Goal: Task Accomplishment & Management: Manage account settings

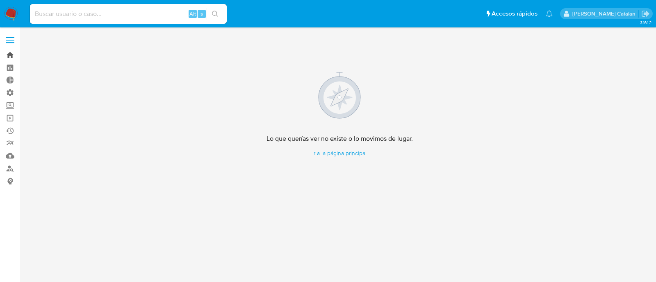
click at [9, 51] on link "Bandeja" at bounding box center [49, 55] width 98 height 13
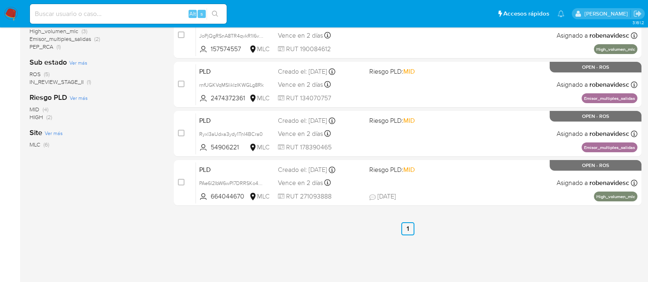
scroll to position [210, 0]
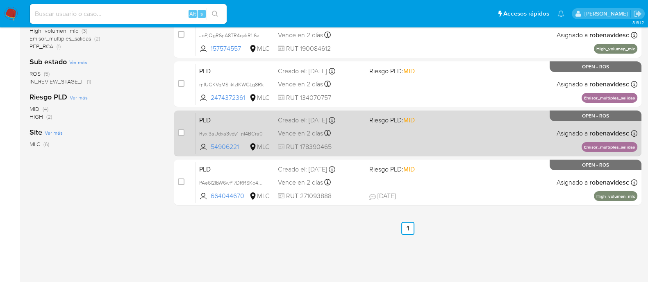
click at [444, 136] on div "PLD Ryxl3aUdxa3ydy1TnI4BCra0 54906221 MLC Riesgo PLD: MID Creado el: 12/07/2025…" at bounding box center [416, 133] width 441 height 41
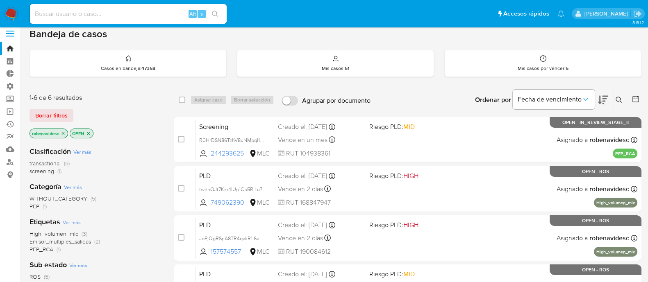
scroll to position [0, 0]
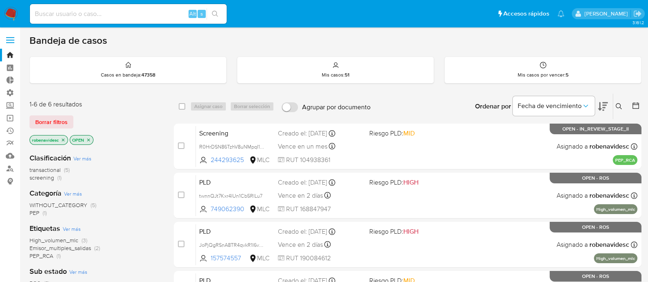
click at [61, 141] on icon "close-filter" at bounding box center [63, 140] width 5 height 5
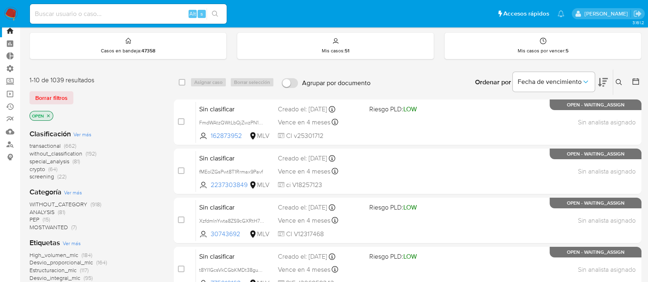
scroll to position [23, 0]
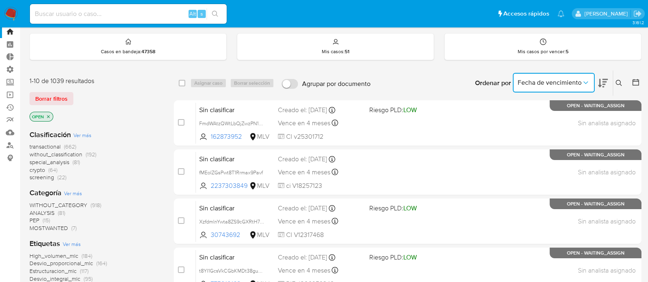
click at [588, 86] on button "Fecha de vencimiento" at bounding box center [554, 83] width 82 height 20
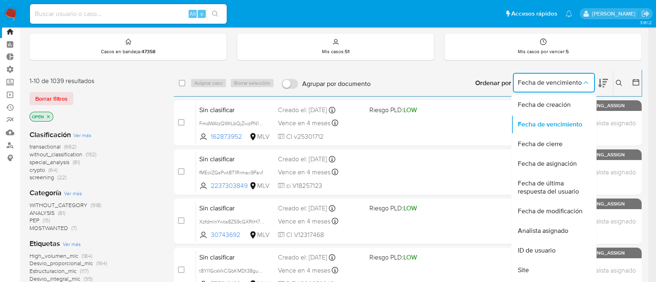
click at [639, 81] on icon at bounding box center [636, 82] width 8 height 8
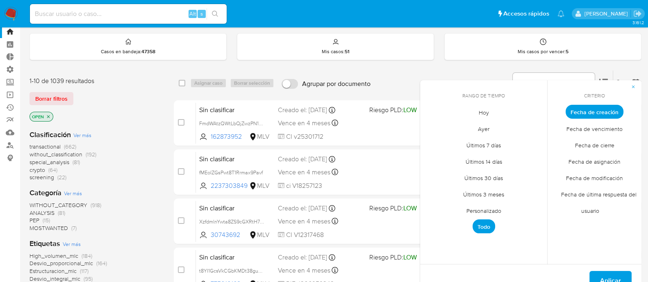
click at [573, 131] on span "Fecha de vencimiento" at bounding box center [594, 128] width 73 height 17
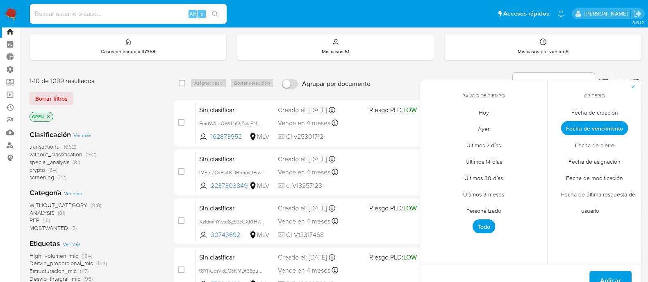
click at [491, 211] on span "Personalizado" at bounding box center [484, 210] width 52 height 17
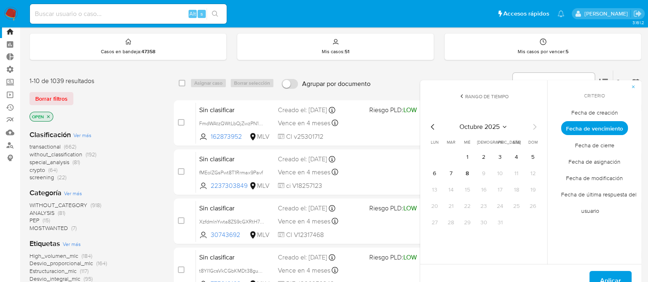
click at [461, 93] on icon at bounding box center [462, 96] width 7 height 7
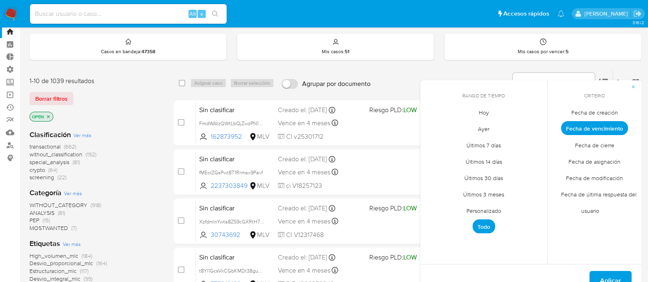
click at [607, 279] on span "Aplicar" at bounding box center [610, 281] width 21 height 18
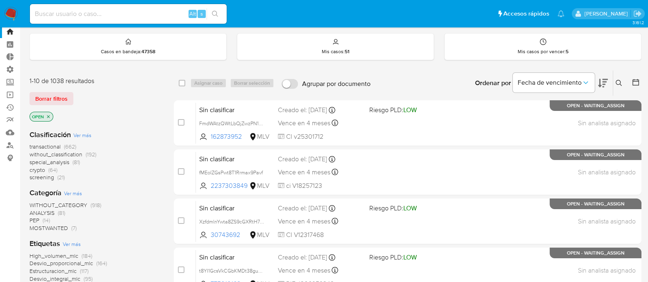
click at [600, 84] on icon at bounding box center [603, 83] width 10 height 9
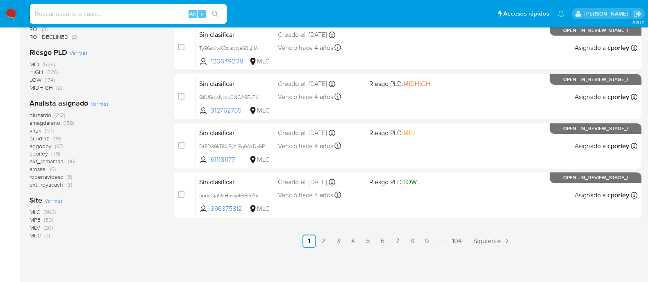
scroll to position [394, 0]
click at [38, 210] on span "MLC" at bounding box center [35, 212] width 11 height 8
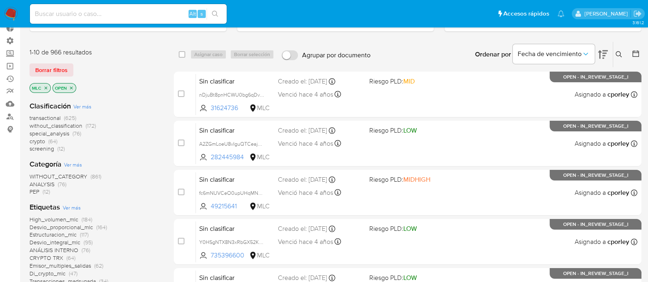
scroll to position [52, 0]
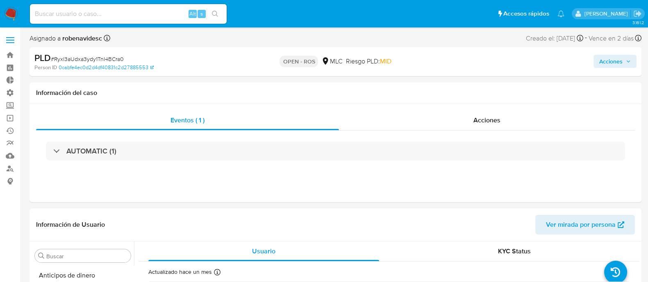
select select "10"
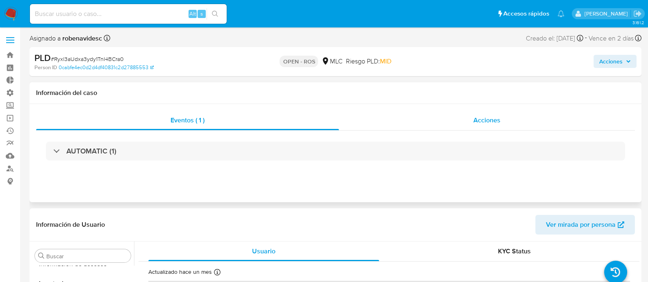
click at [468, 119] on div "Acciones" at bounding box center [487, 121] width 296 height 20
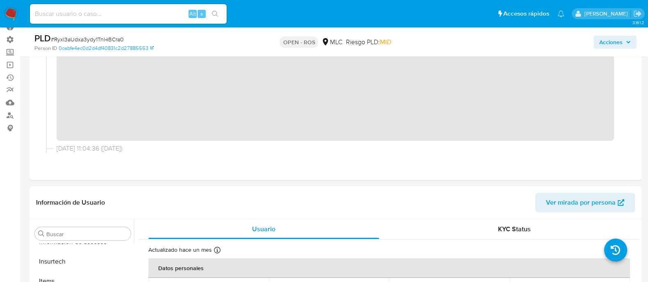
scroll to position [0, 0]
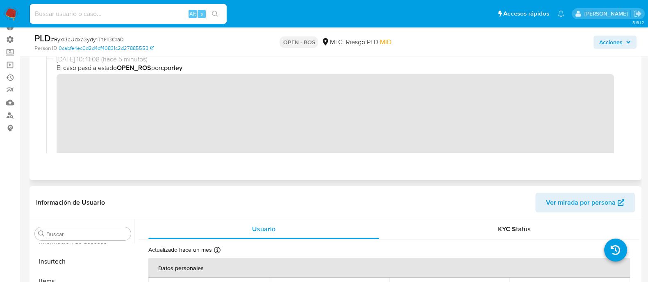
click at [52, 87] on div "08/10/2025 10:41:08 (hace 5 minutos) El caso pasó a estado OPEN_ROS por cporley" at bounding box center [335, 113] width 579 height 116
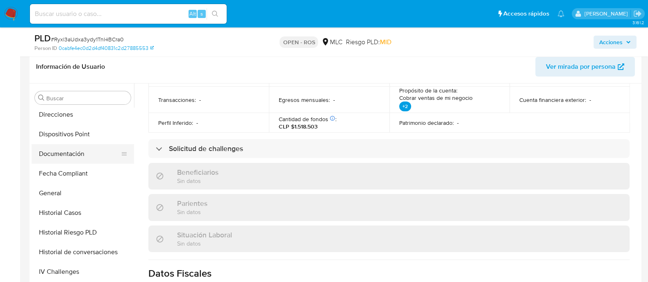
scroll to position [199, 0]
click at [59, 154] on button "Documentación" at bounding box center [80, 155] width 96 height 20
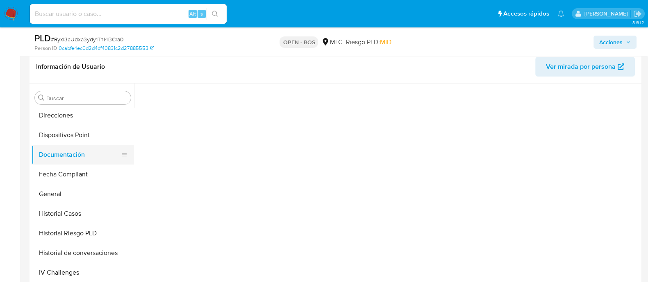
scroll to position [0, 0]
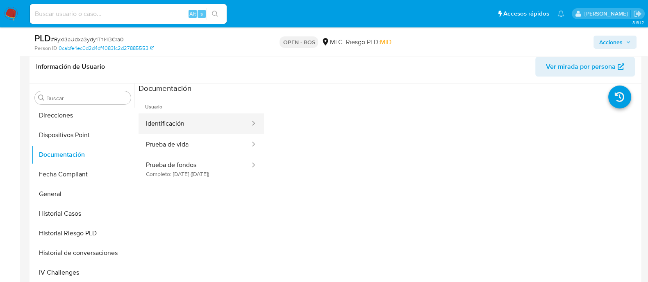
click at [198, 132] on button "Identificación" at bounding box center [195, 124] width 112 height 21
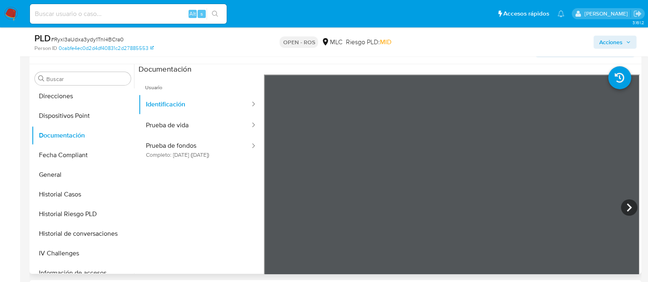
scroll to position [221, 0]
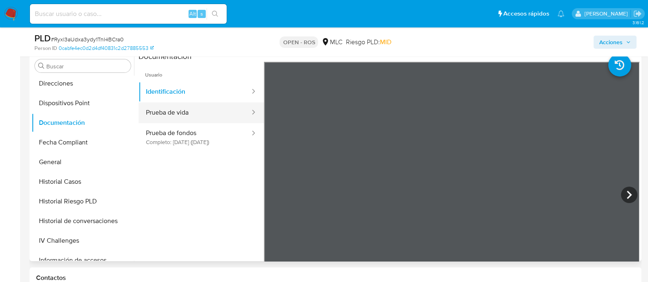
click at [193, 116] on button "Prueba de vida" at bounding box center [195, 112] width 112 height 21
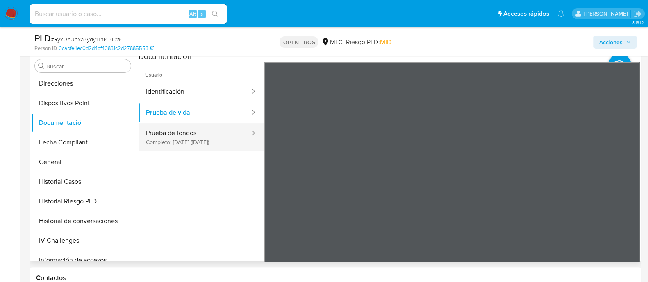
click at [185, 142] on button "Prueba de fondos Completo: 11/09/2023 (hace 2 años)" at bounding box center [195, 137] width 112 height 28
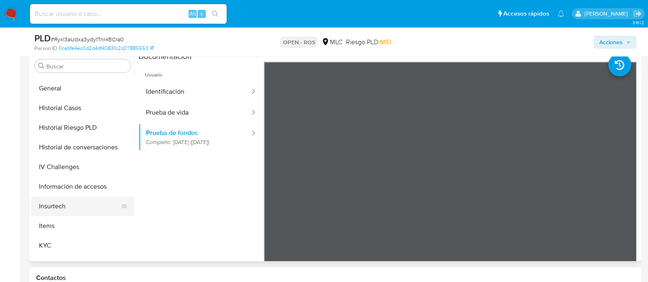
scroll to position [295, 0]
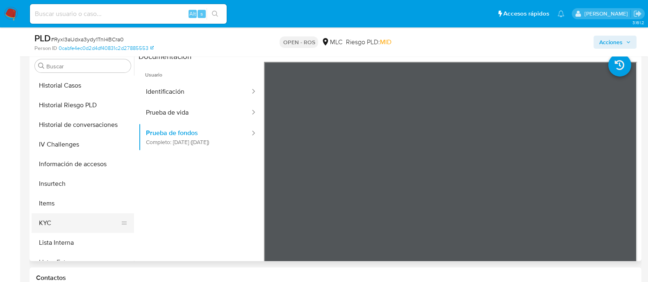
click at [56, 223] on button "KYC" at bounding box center [80, 224] width 96 height 20
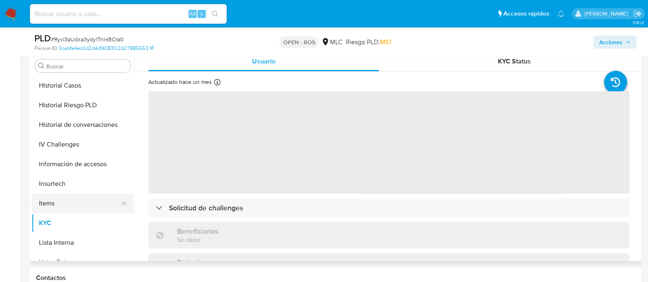
click at [45, 207] on button "Items" at bounding box center [80, 204] width 96 height 20
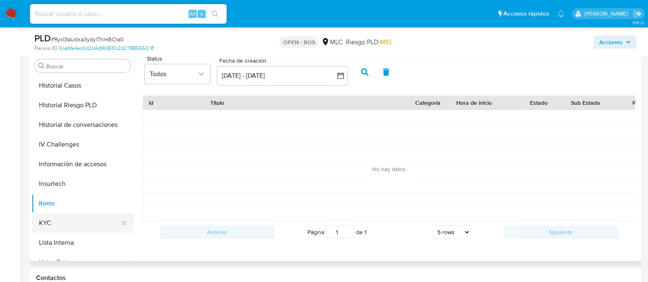
click at [64, 230] on button "KYC" at bounding box center [80, 224] width 96 height 20
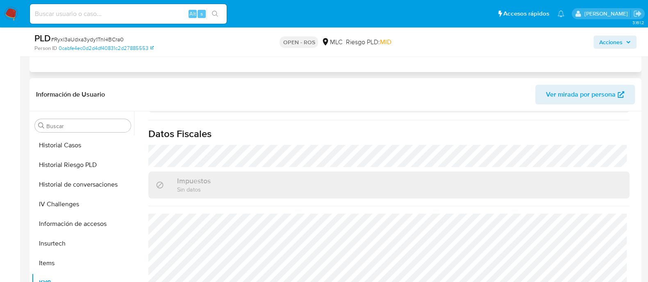
scroll to position [162, 0]
click at [570, 99] on span "Ver mirada por persona" at bounding box center [581, 94] width 70 height 20
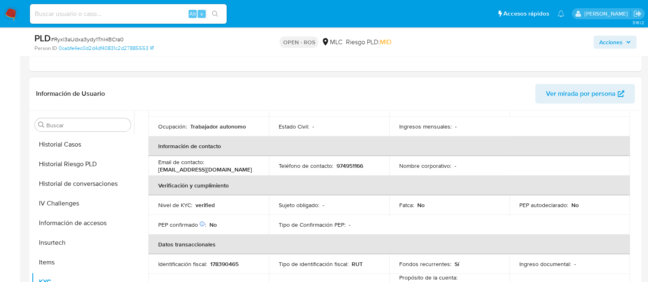
scroll to position [0, 0]
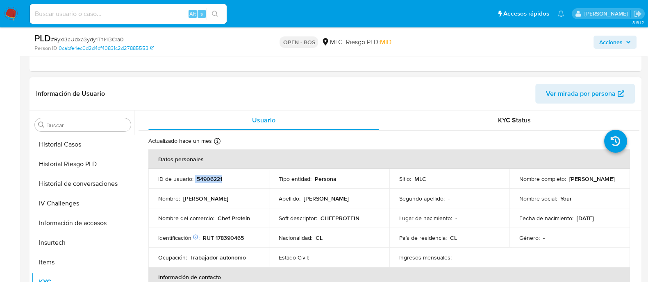
drag, startPoint x: 227, startPoint y: 178, endPoint x: 194, endPoint y: 178, distance: 32.8
click at [194, 178] on div "ID de usuario : 54906221" at bounding box center [208, 178] width 101 height 7
copy div "54906221"
click at [76, 191] on button "Historial de conversaciones" at bounding box center [80, 184] width 96 height 20
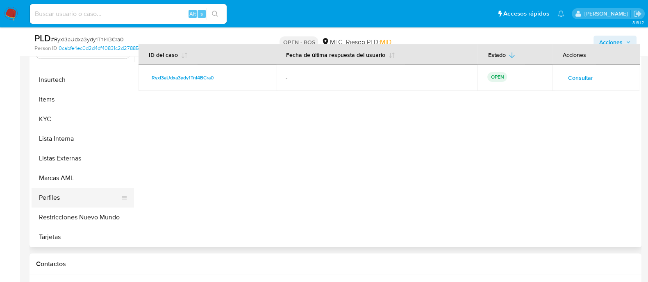
scroll to position [236, 0]
click at [58, 216] on button "Restricciones Nuevo Mundo" at bounding box center [80, 217] width 96 height 20
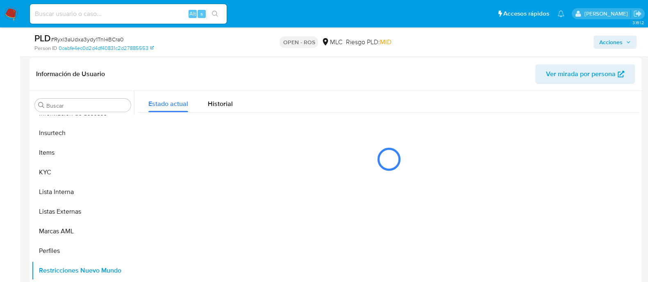
scroll to position [183, 0]
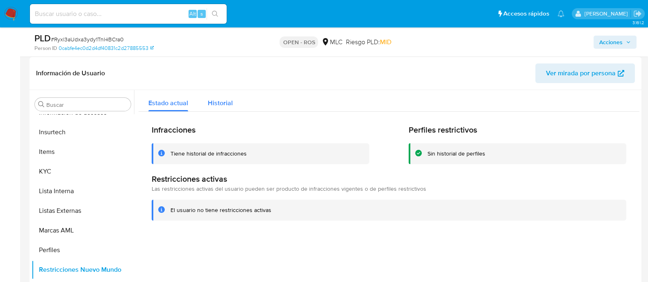
click at [235, 103] on button "Historial" at bounding box center [220, 101] width 45 height 22
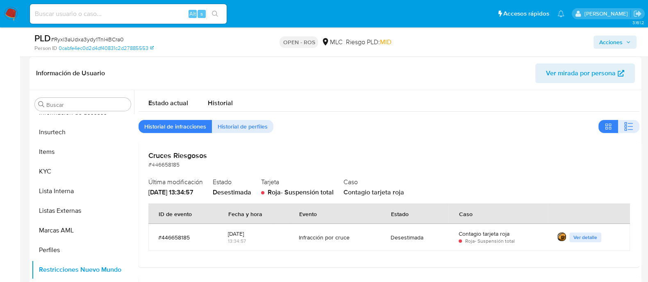
scroll to position [0, 0]
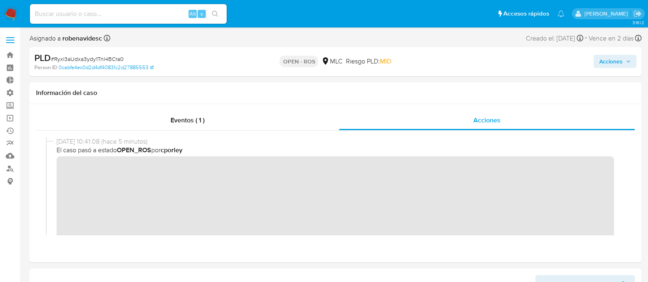
click at [608, 63] on span "Acciones" at bounding box center [610, 61] width 23 height 13
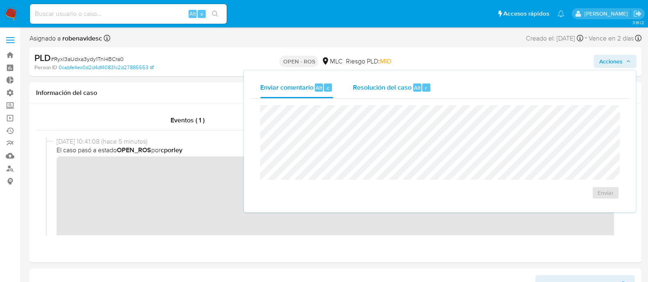
click at [406, 95] on div "Resolución del caso Alt r" at bounding box center [392, 87] width 78 height 21
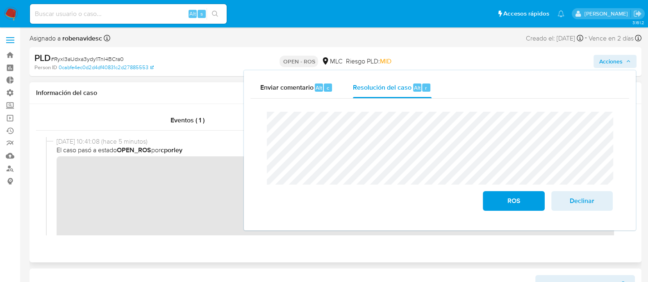
click at [186, 262] on div "Eventos ( 1 ) Acciones" at bounding box center [336, 183] width 612 height 159
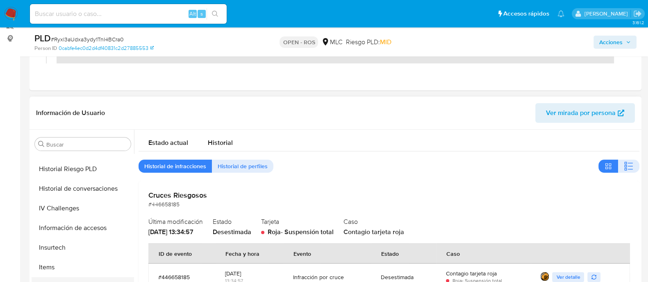
scroll to position [309, 0]
click at [75, 190] on button "Historial de conversaciones" at bounding box center [80, 190] width 96 height 20
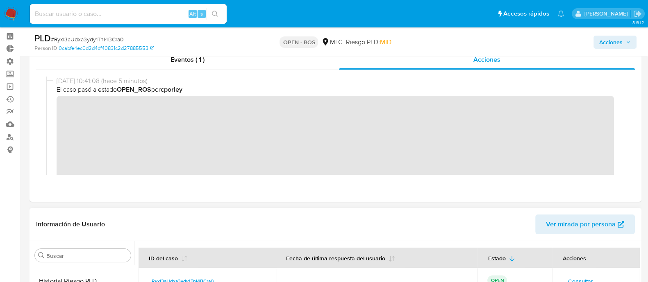
scroll to position [0, 0]
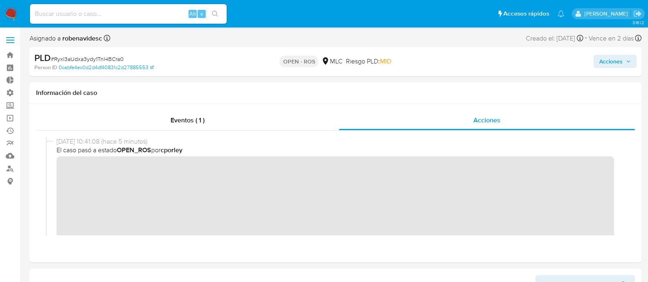
click at [595, 63] on button "Acciones" at bounding box center [614, 61] width 43 height 13
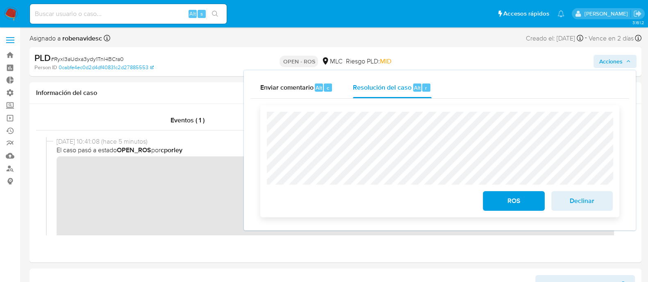
click at [594, 204] on span "Declinar" at bounding box center [582, 201] width 40 height 18
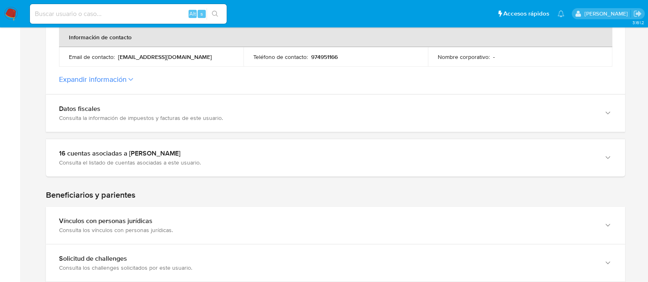
scroll to position [300, 0]
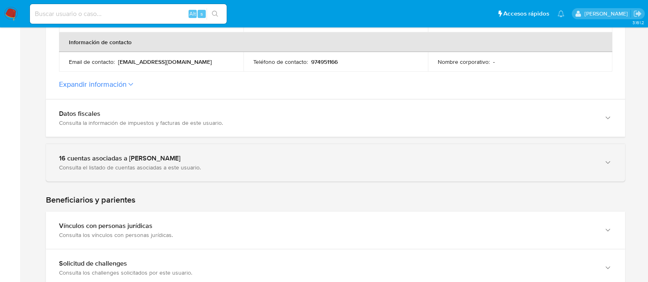
click at [468, 159] on div "16 cuentas asociadas a Diego Ignacio Páez Hidalgo" at bounding box center [327, 159] width 536 height 8
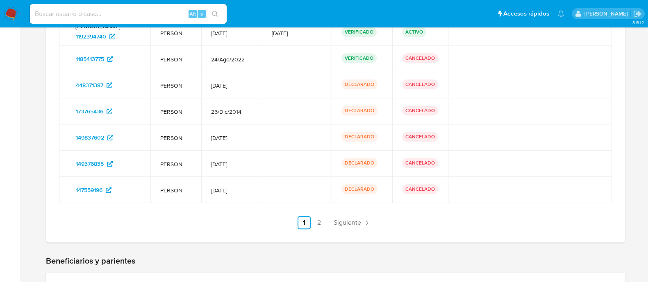
scroll to position [576, 0]
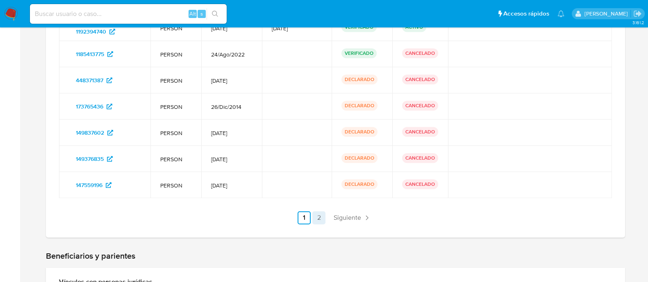
click at [322, 223] on link "2" at bounding box center [318, 217] width 13 height 13
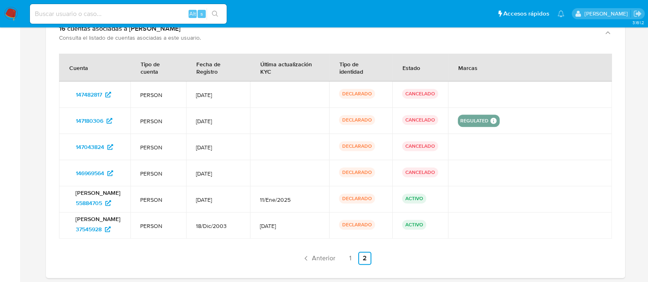
scroll to position [423, 0]
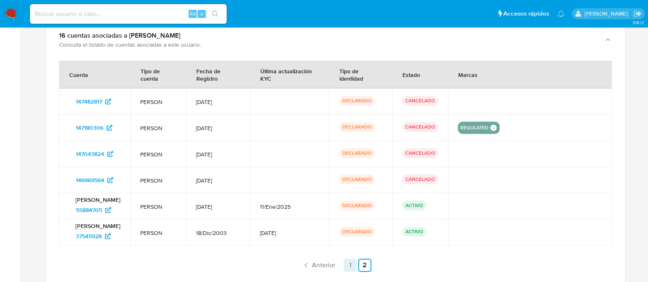
click at [350, 264] on link "1" at bounding box center [349, 265] width 13 height 13
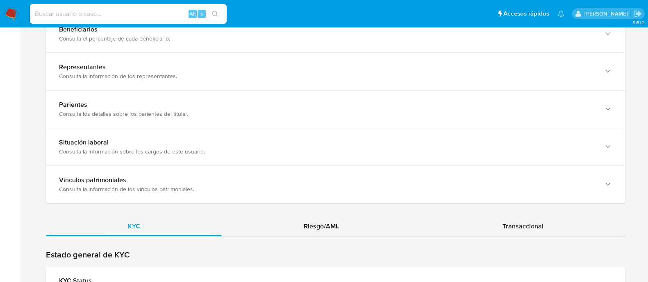
scroll to position [903, 0]
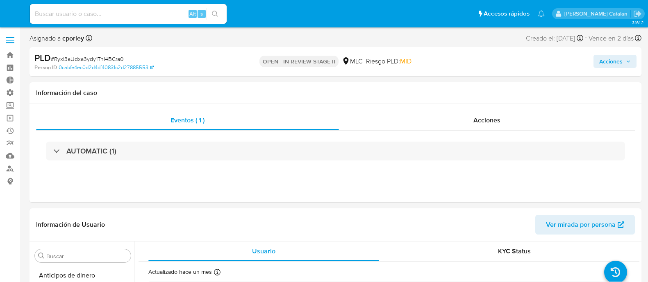
select select "10"
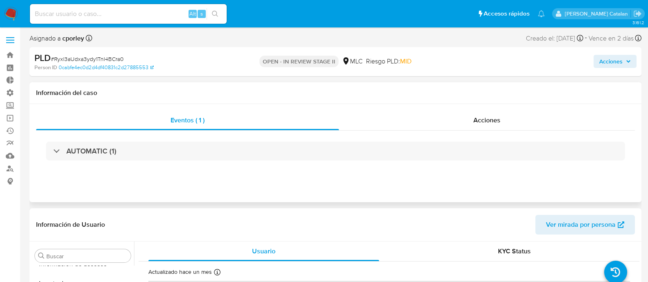
click at [468, 105] on div "Eventos ( 1 ) Acciones AUTOMATIC (1)" at bounding box center [336, 153] width 612 height 98
click at [490, 130] on div "Acciones" at bounding box center [487, 121] width 296 height 20
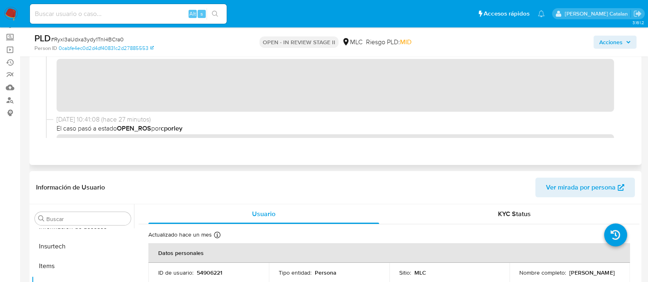
scroll to position [0, 0]
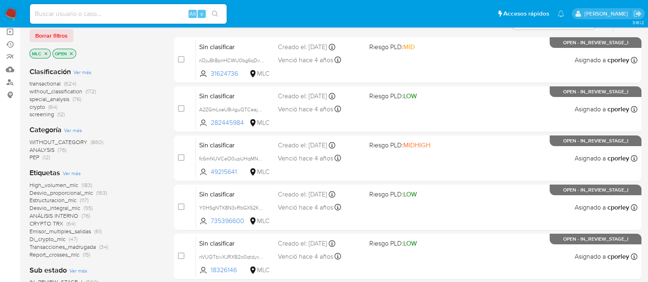
scroll to position [39, 0]
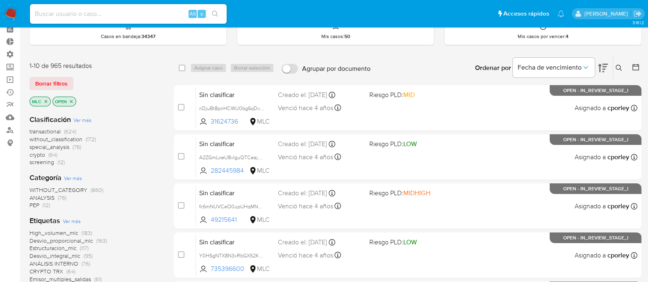
click at [72, 100] on icon "close-filter" at bounding box center [71, 101] width 3 height 3
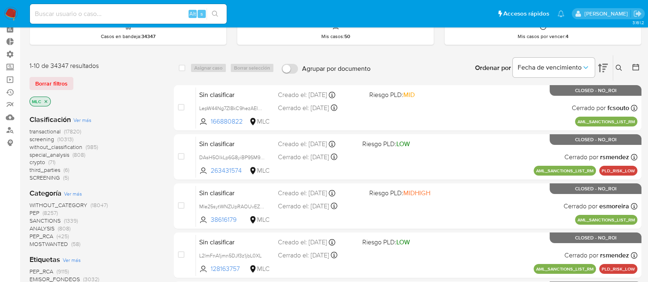
click at [48, 100] on p "MLC" at bounding box center [40, 101] width 20 height 9
click at [47, 100] on icon "close-filter" at bounding box center [45, 101] width 5 height 5
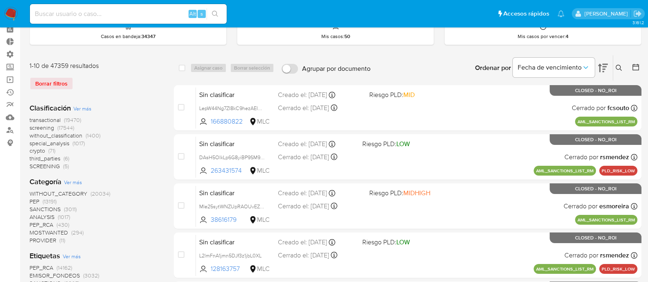
scroll to position [21, 0]
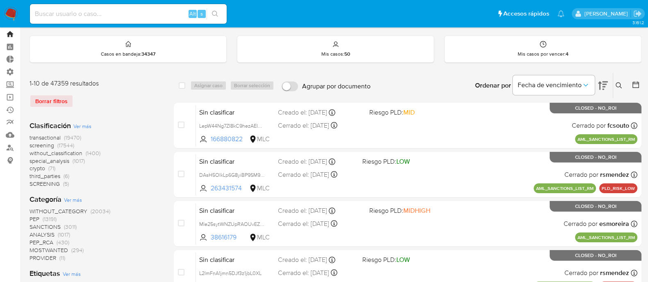
click at [11, 40] on link "Bandeja" at bounding box center [49, 34] width 98 height 13
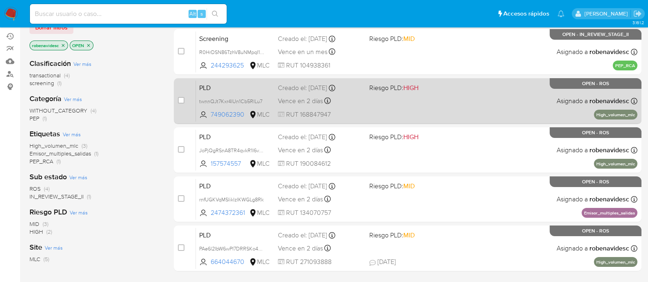
scroll to position [94, 0]
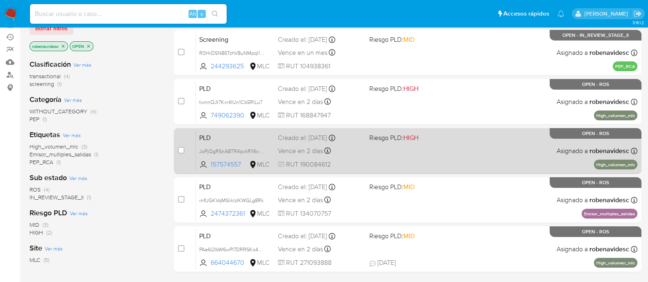
click at [447, 157] on div "PLD JoPjQgRSnA8TR4qvkR1I6v6O 157574557 MLC Riesgo PLD: HIGH Creado el: 12/07/20…" at bounding box center [416, 150] width 441 height 41
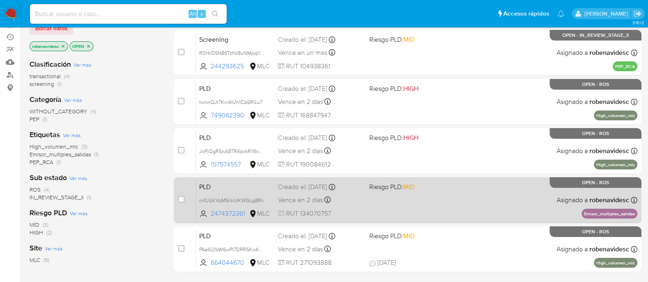
click at [466, 193] on div "PLD rnfUGKVqMSIiklzIKWGLg8Rk 2474372361 MLC Riesgo PLD: MID Creado el: 12/07/20…" at bounding box center [416, 200] width 441 height 41
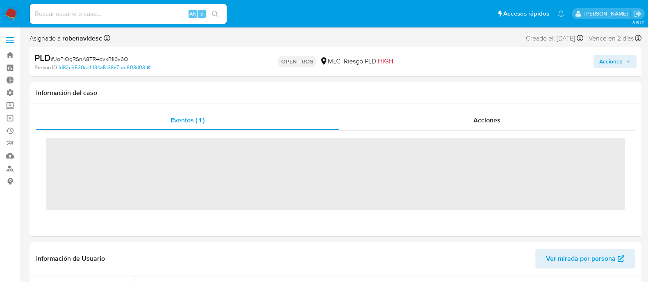
scroll to position [385, 0]
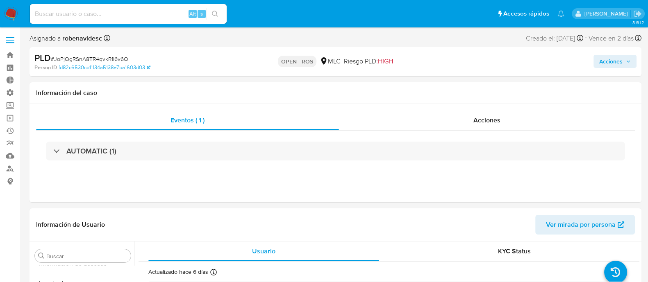
select select "10"
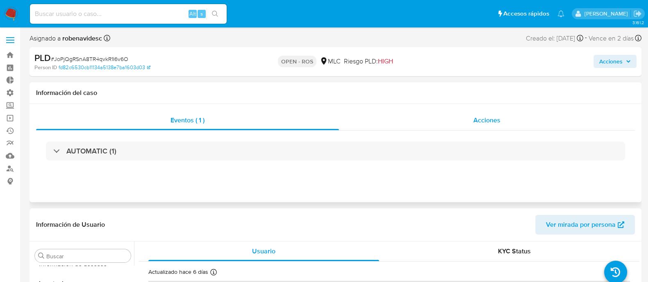
click at [477, 123] on span "Acciones" at bounding box center [486, 120] width 27 height 9
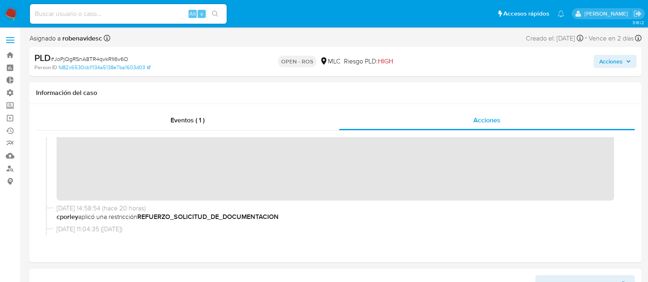
scroll to position [78, 0]
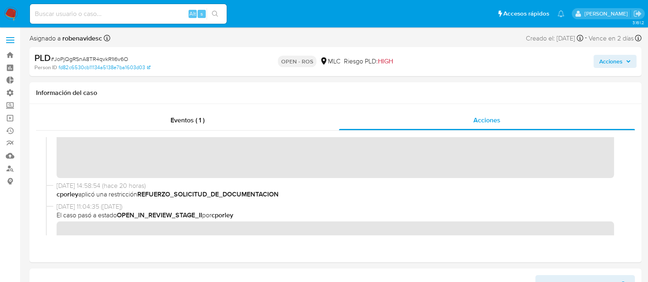
drag, startPoint x: 401, startPoint y: 180, endPoint x: 355, endPoint y: 9, distance: 177.0
click at [355, 9] on ul "Pausado Ver notificaciones Alt s Accesos rápidos Presiona las siguientes teclas…" at bounding box center [297, 13] width 543 height 20
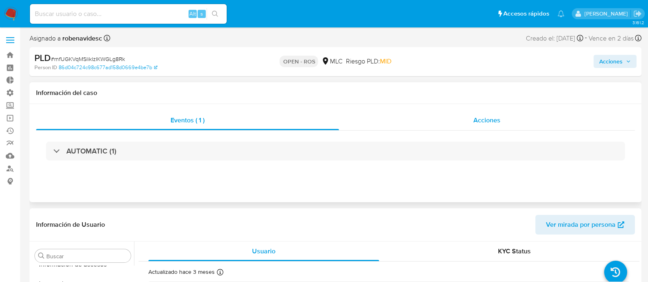
scroll to position [385, 0]
click at [466, 120] on div "Acciones" at bounding box center [487, 121] width 296 height 20
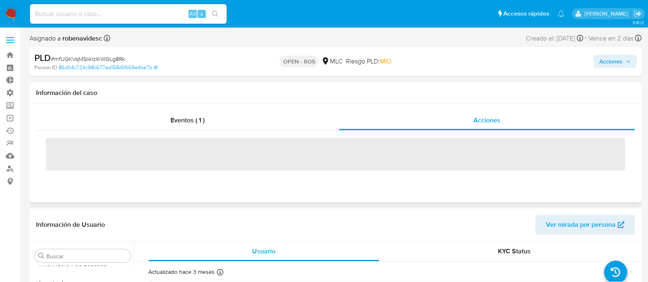
select select "10"
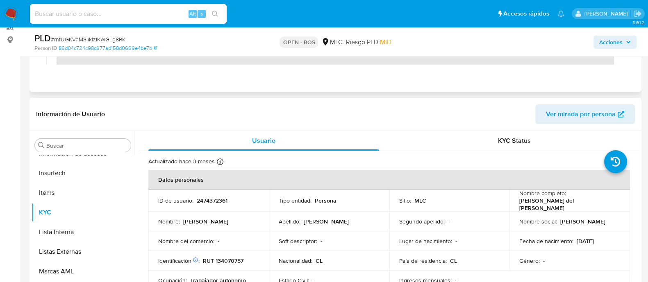
scroll to position [111, 0]
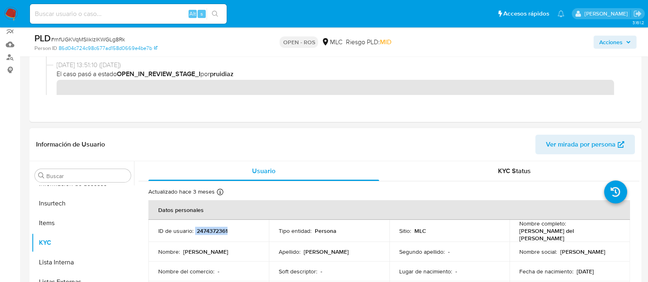
drag, startPoint x: 257, startPoint y: 233, endPoint x: 195, endPoint y: 228, distance: 62.1
click at [195, 228] on div "ID de usuario : 2474372361" at bounding box center [208, 230] width 101 height 7
copy div "2474372361"
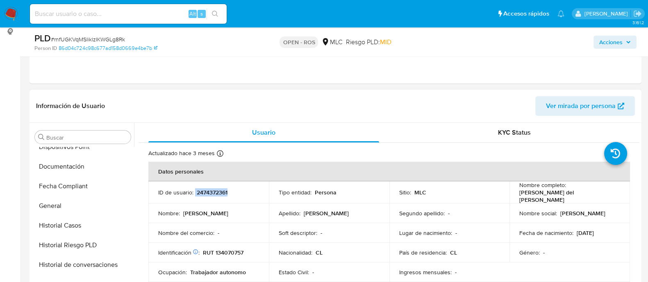
scroll to position [230, 0]
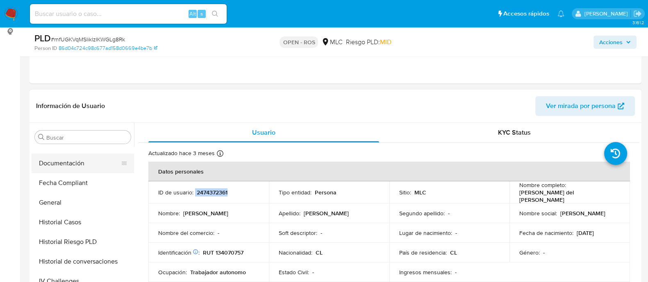
click at [63, 170] on button "Documentación" at bounding box center [80, 164] width 96 height 20
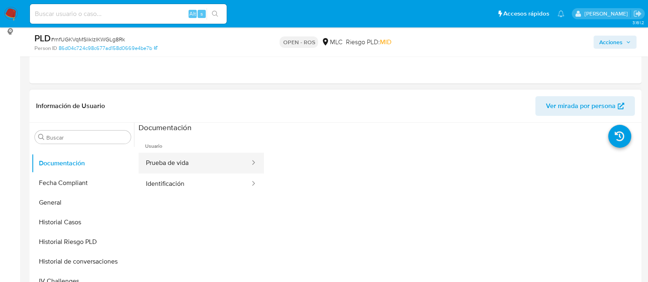
click at [207, 171] on button "Prueba de vida" at bounding box center [195, 163] width 112 height 21
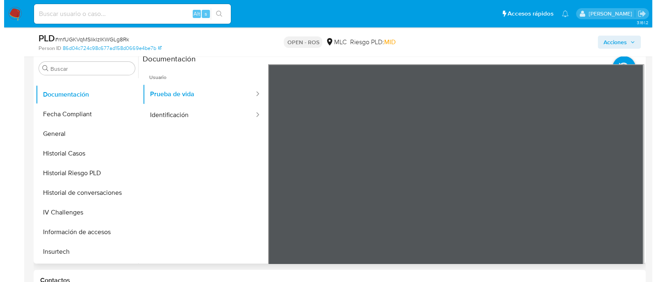
scroll to position [218, 0]
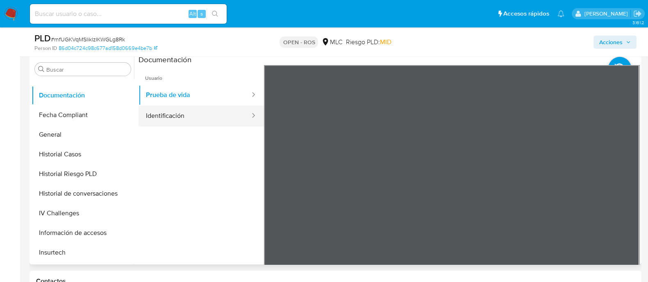
click at [220, 118] on button "Identificación" at bounding box center [195, 116] width 112 height 21
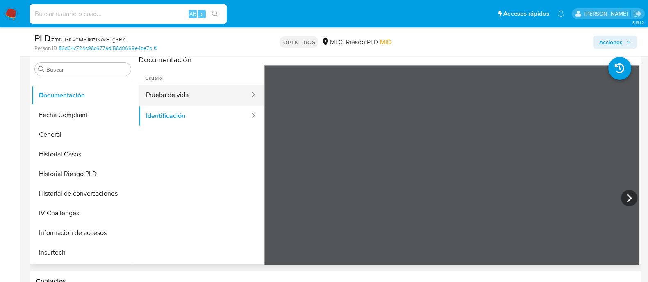
click at [176, 97] on button "Prueba de vida" at bounding box center [195, 95] width 112 height 21
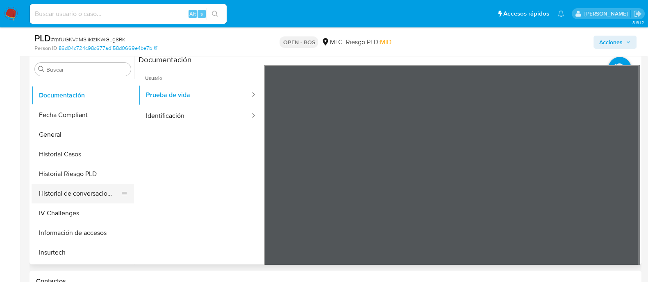
click at [75, 198] on button "Historial de conversaciones" at bounding box center [80, 194] width 96 height 20
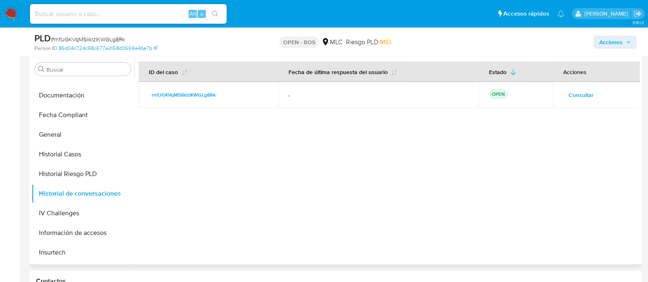
click at [578, 98] on span "Consultar" at bounding box center [580, 94] width 25 height 11
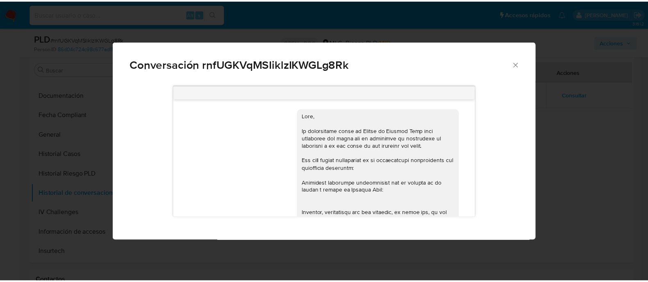
scroll to position [211, 0]
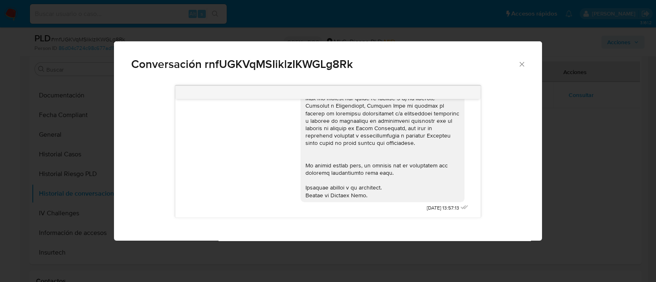
click at [521, 62] on icon "Cerrar" at bounding box center [522, 64] width 8 height 8
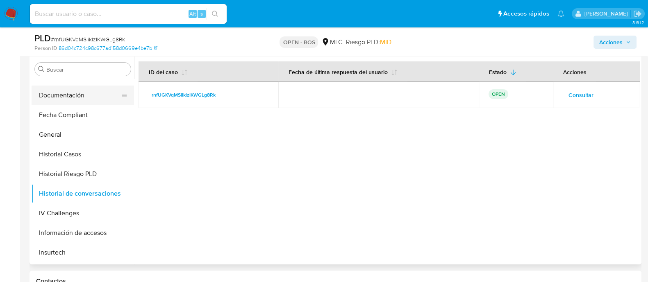
click at [63, 99] on button "Documentación" at bounding box center [80, 96] width 96 height 20
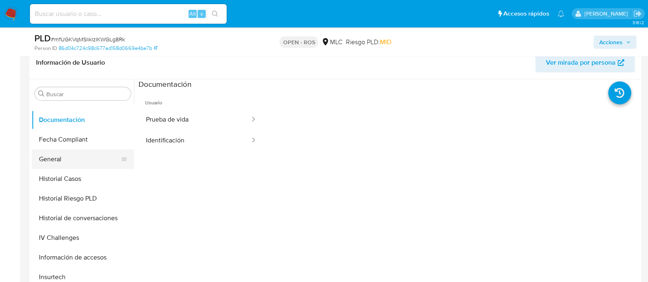
scroll to position [193, 0]
click at [61, 185] on button "Historial Casos" at bounding box center [80, 180] width 96 height 20
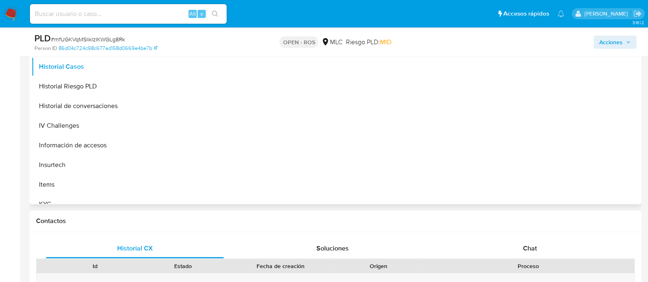
scroll to position [256, 0]
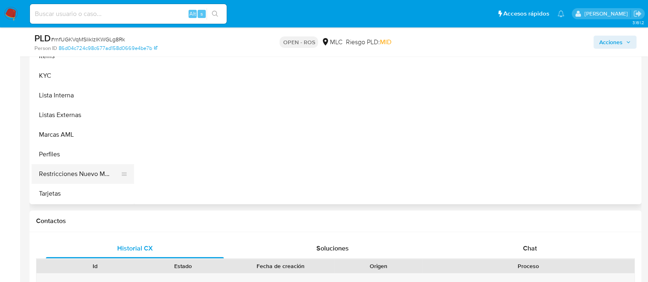
click at [61, 176] on button "Restricciones Nuevo Mundo" at bounding box center [80, 174] width 96 height 20
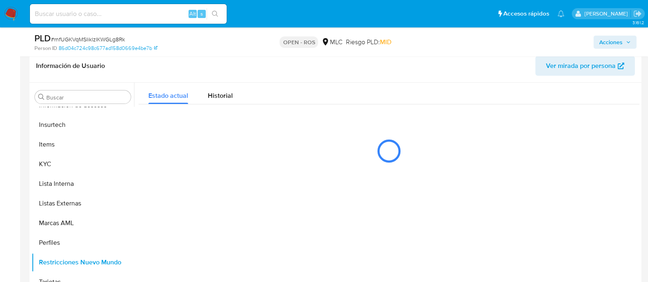
scroll to position [213, 0]
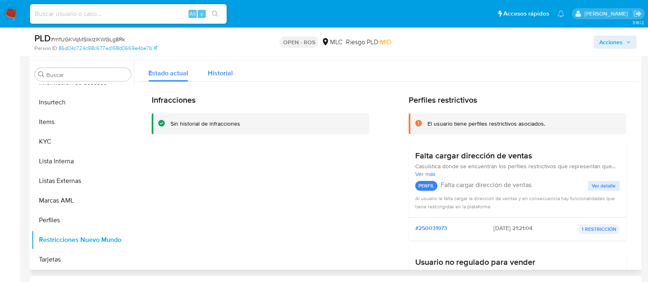
click at [226, 65] on div "Historial" at bounding box center [220, 71] width 25 height 22
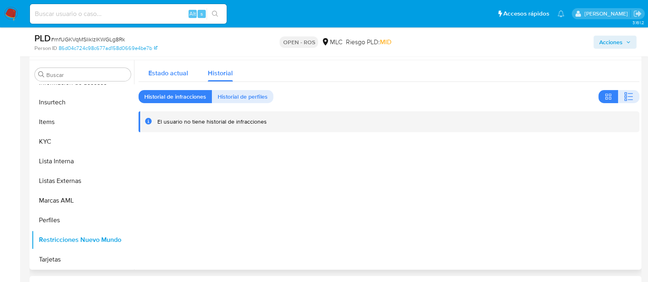
click at [180, 69] on span "Estado actual" at bounding box center [168, 72] width 40 height 9
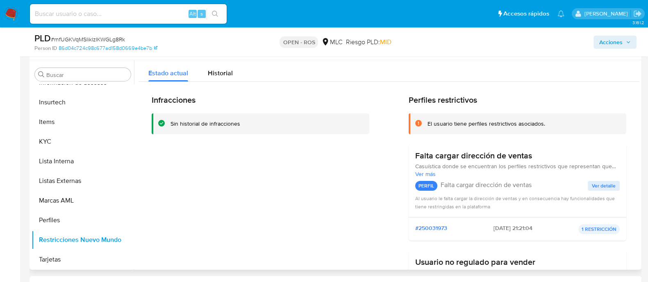
scroll to position [0, 0]
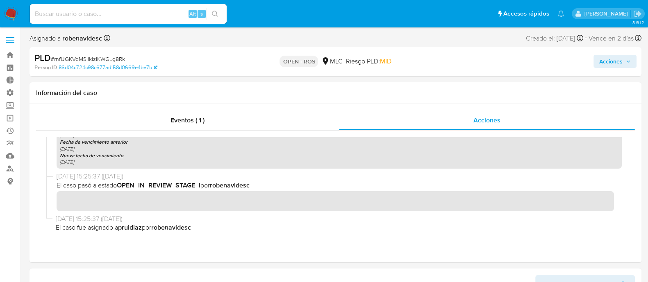
click at [608, 61] on span "Acciones" at bounding box center [610, 61] width 23 height 13
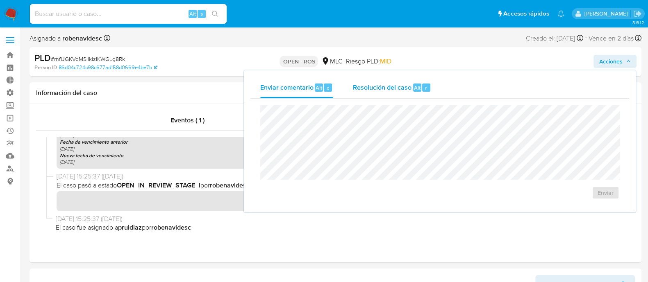
click at [375, 89] on span "Resolución del caso" at bounding box center [382, 87] width 59 height 9
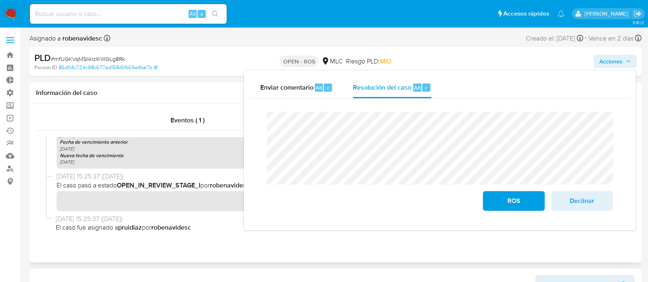
click at [197, 178] on span "12/08/2025 15:25:37 (hace 2 meses)" at bounding box center [339, 176] width 565 height 9
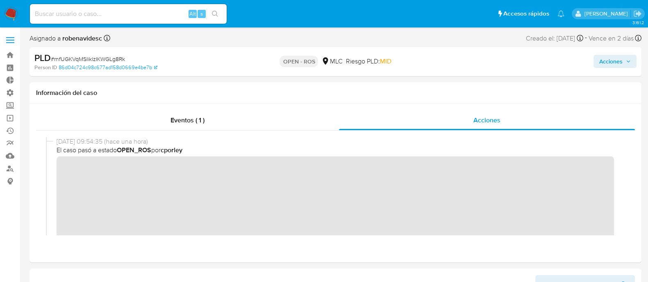
click at [610, 62] on span "Acciones" at bounding box center [610, 61] width 23 height 13
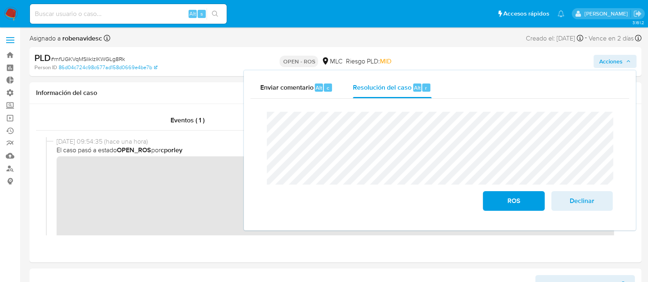
drag, startPoint x: 580, startPoint y: 31, endPoint x: 560, endPoint y: 59, distance: 34.4
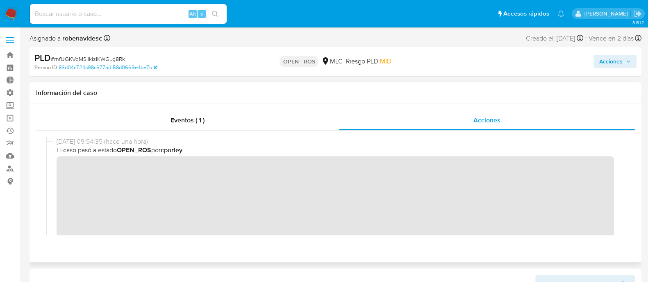
drag, startPoint x: 560, startPoint y: 107, endPoint x: 576, endPoint y: 154, distance: 49.2
click at [576, 154] on div "Eventos ( 1 ) Acciones" at bounding box center [336, 183] width 612 height 159
click at [576, 154] on span "El caso pasó a estado OPEN_ROS por cporley" at bounding box center [339, 150] width 565 height 9
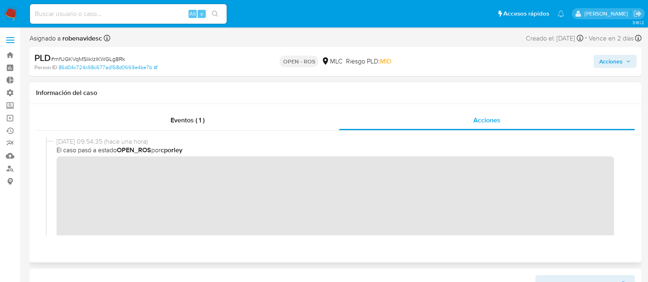
click at [576, 154] on span "El caso pasó a estado OPEN_ROS por cporley" at bounding box center [339, 150] width 565 height 9
click at [613, 64] on span "Acciones" at bounding box center [610, 61] width 23 height 13
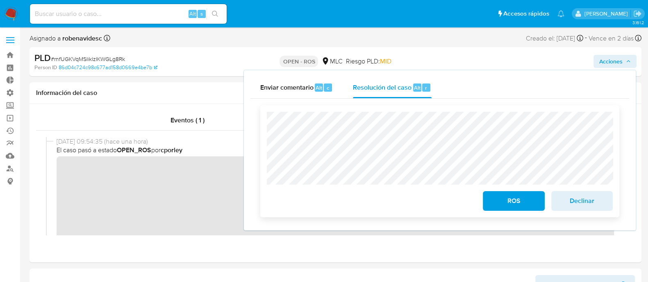
click at [507, 205] on span "ROS" at bounding box center [513, 201] width 40 height 18
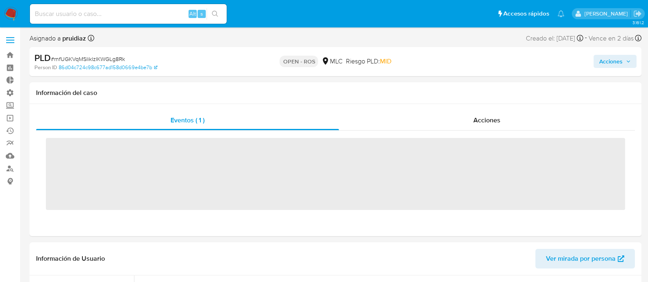
scroll to position [385, 0]
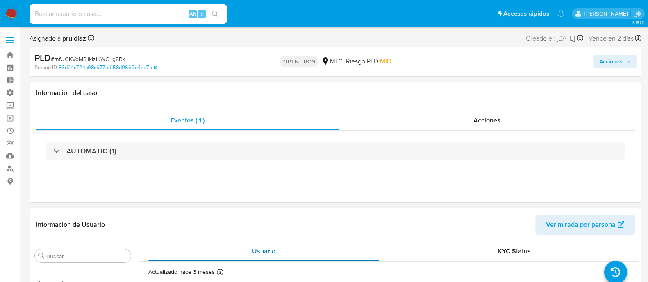
select select "10"
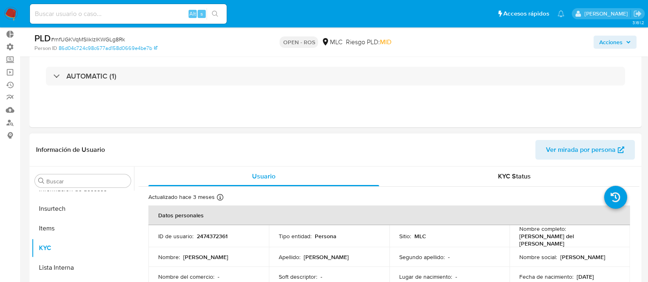
scroll to position [0, 0]
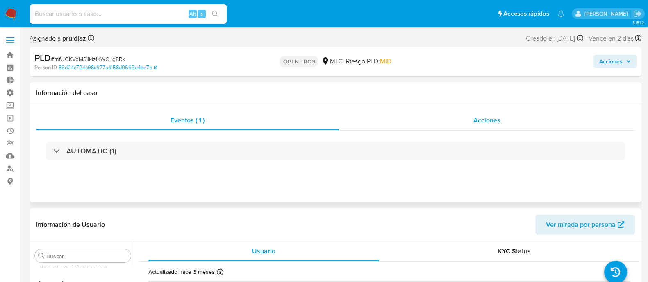
click at [484, 117] on span "Acciones" at bounding box center [486, 120] width 27 height 9
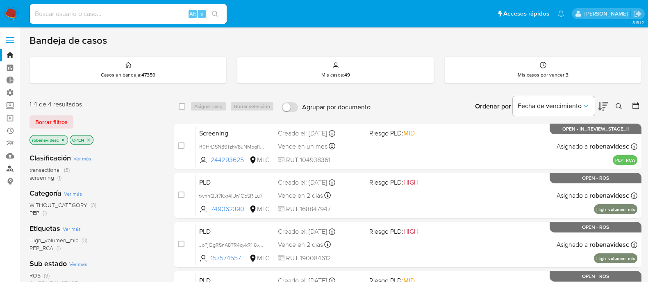
click at [9, 170] on link "Buscador de personas" at bounding box center [49, 168] width 98 height 13
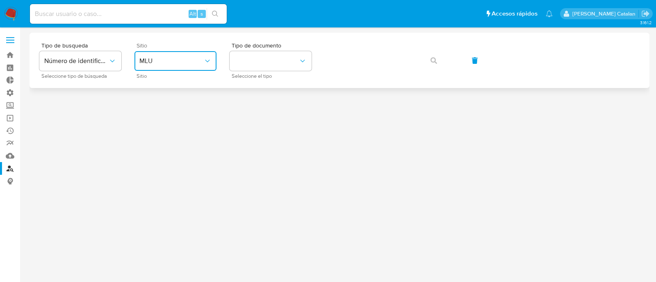
click at [205, 57] on icon "site_id" at bounding box center [207, 61] width 8 height 8
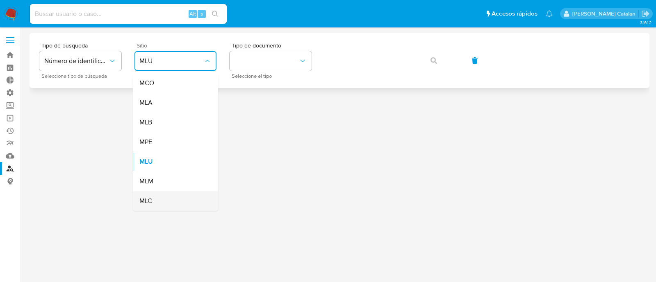
click at [166, 203] on div "MLC" at bounding box center [172, 201] width 67 height 20
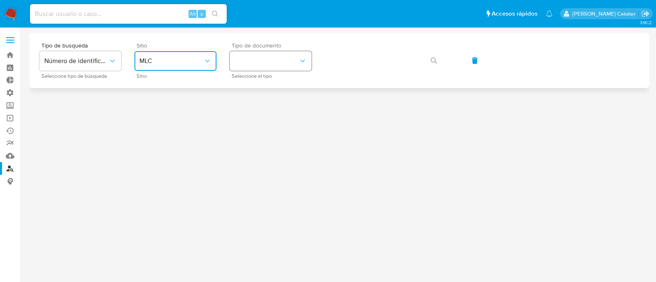
click at [296, 65] on button "identificationType" at bounding box center [271, 61] width 82 height 20
click at [275, 80] on div "RUT RUT" at bounding box center [267, 87] width 67 height 28
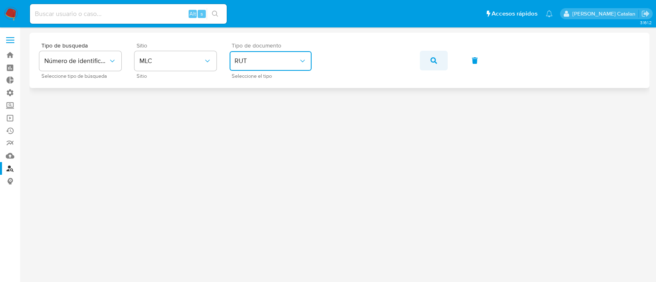
click at [432, 57] on icon "button" at bounding box center [433, 60] width 7 height 7
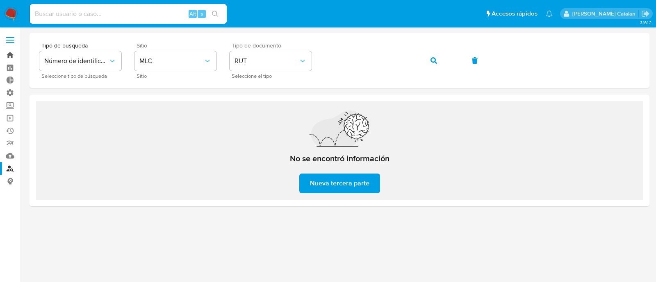
click at [9, 59] on link "Bandeja" at bounding box center [49, 55] width 98 height 13
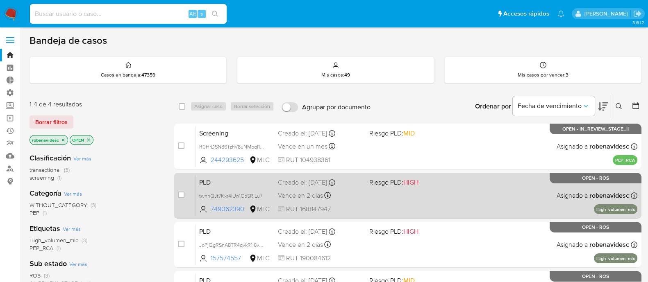
scroll to position [173, 0]
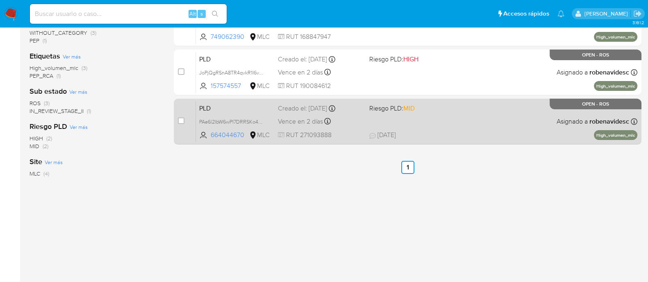
click at [432, 103] on span "Riesgo PLD: MID" at bounding box center [411, 107] width 85 height 11
click at [450, 132] on span "24/09/2025 24/09/2025 11:46" at bounding box center [457, 135] width 176 height 9
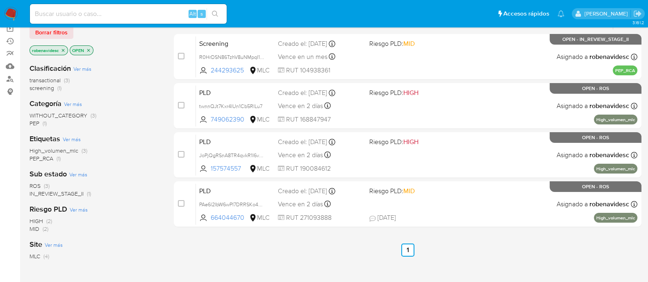
scroll to position [89, 0]
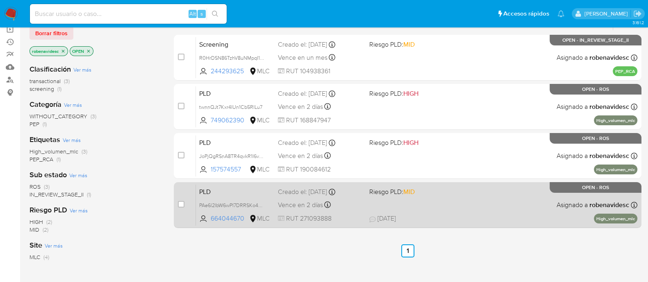
click at [386, 205] on span at bounding box center [411, 205] width 85 height 2
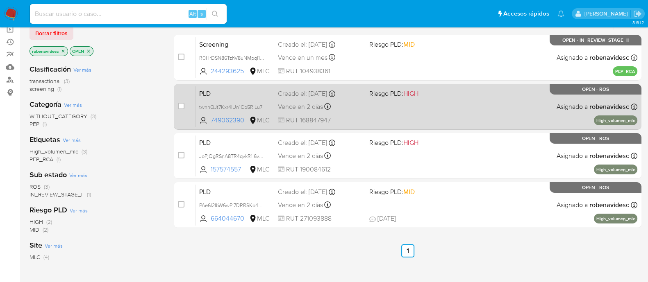
click at [376, 99] on div "PLD twnnQJt7Kxr4IUn1Cb5RlLu7 749062390 MLC Riesgo PLD: HIGH Creado el: 12/07/20…" at bounding box center [416, 106] width 441 height 41
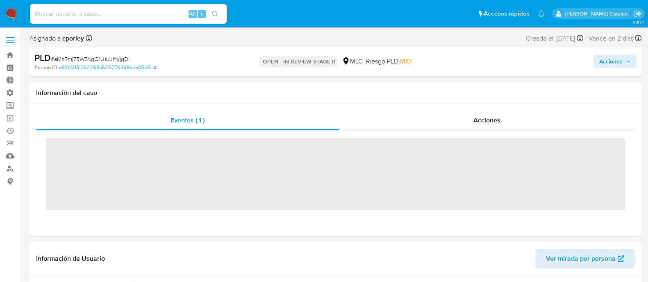
scroll to position [385, 0]
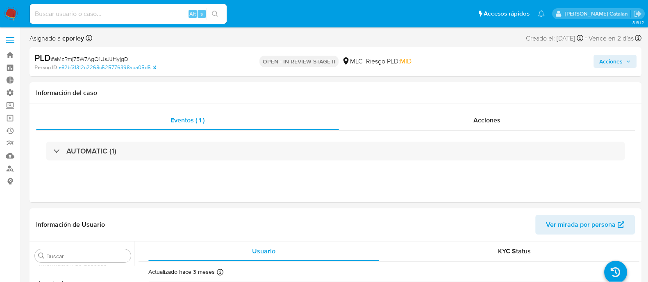
select select "10"
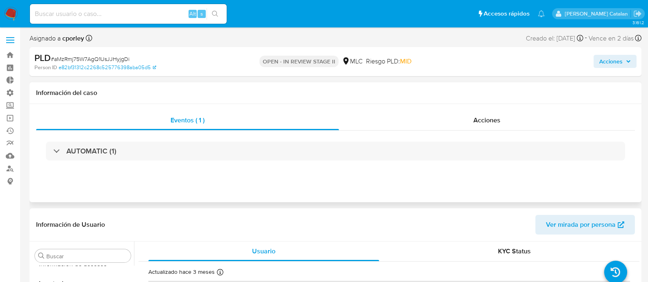
drag, startPoint x: 602, startPoint y: 59, endPoint x: 386, endPoint y: 105, distance: 221.1
click at [386, 105] on div "Eventos ( 1 ) Acciones AUTOMATIC (1)" at bounding box center [336, 153] width 612 height 98
click at [490, 125] on div "Acciones" at bounding box center [487, 121] width 296 height 20
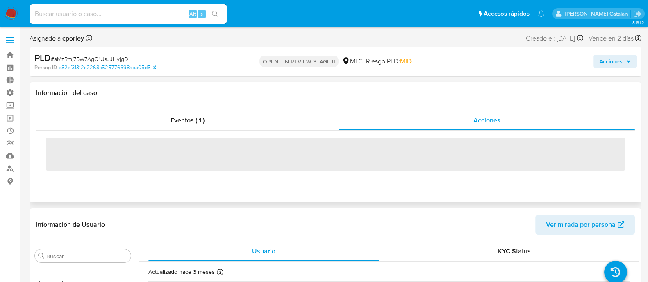
click at [529, 88] on div "Información del caso" at bounding box center [336, 93] width 612 height 22
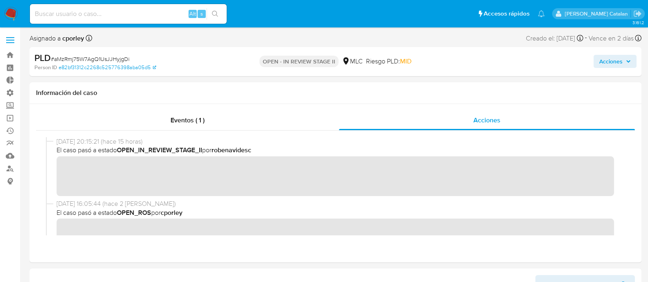
click at [610, 60] on span "Acciones" at bounding box center [610, 61] width 23 height 13
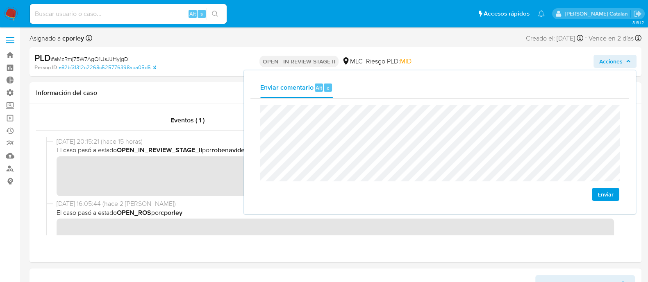
click at [607, 198] on span "Enviar" at bounding box center [606, 194] width 16 height 11
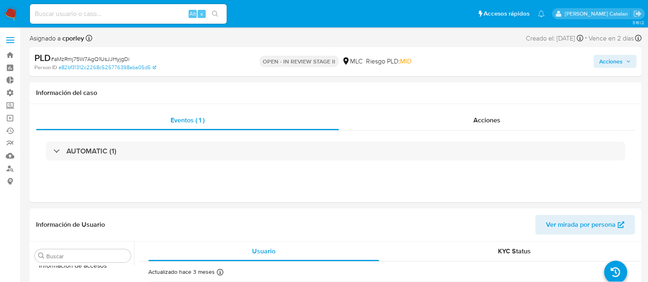
scroll to position [385, 0]
select select "10"
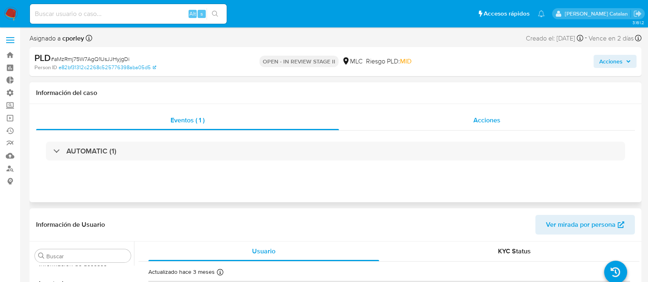
click at [424, 122] on div "Acciones" at bounding box center [487, 121] width 296 height 20
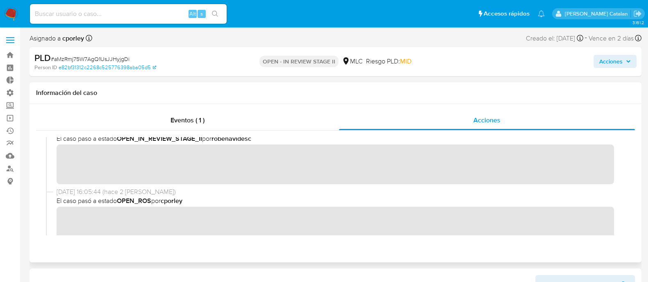
scroll to position [48, 0]
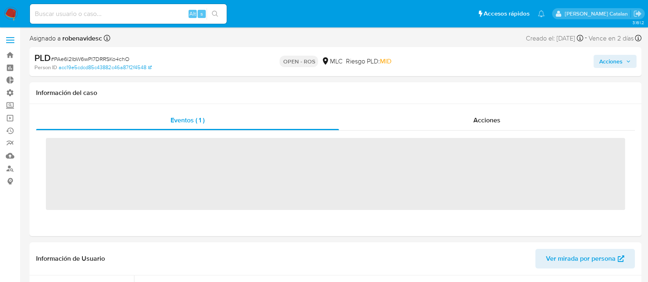
scroll to position [385, 0]
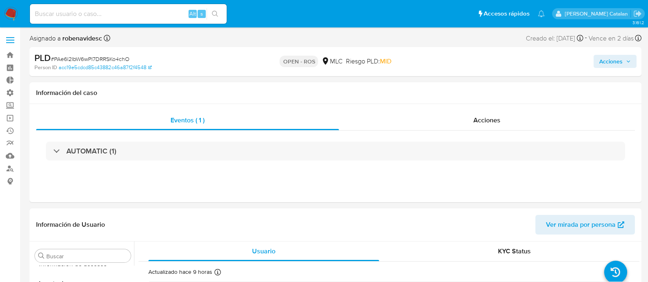
select select "10"
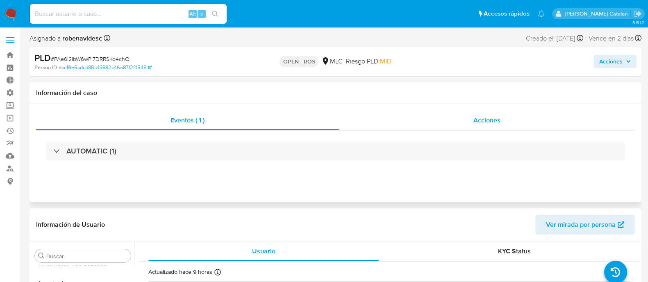
click at [448, 121] on div "Acciones" at bounding box center [487, 121] width 296 height 20
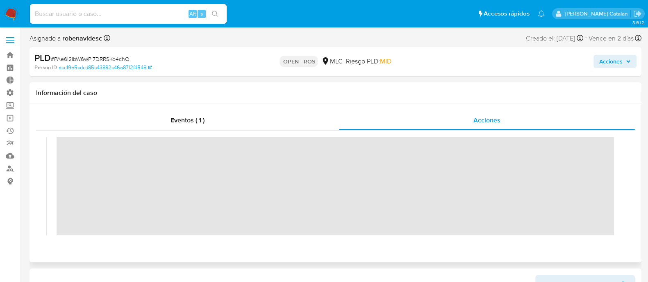
scroll to position [0, 0]
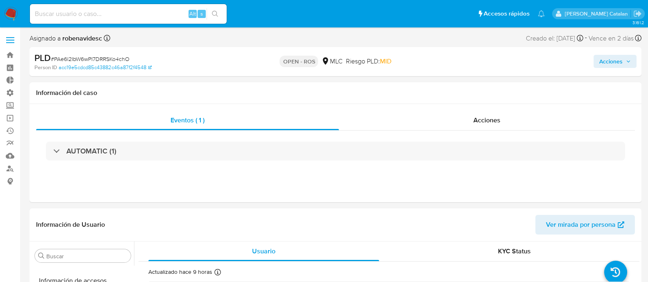
scroll to position [385, 0]
select select "10"
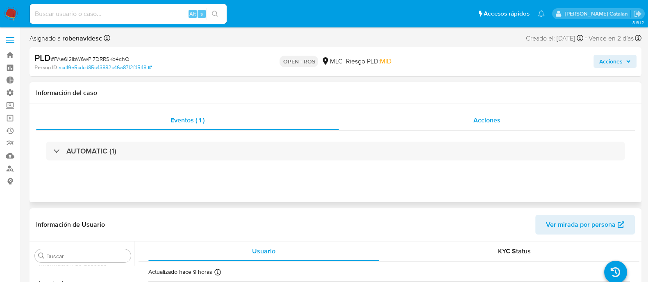
click at [480, 127] on div "Acciones" at bounding box center [487, 121] width 296 height 20
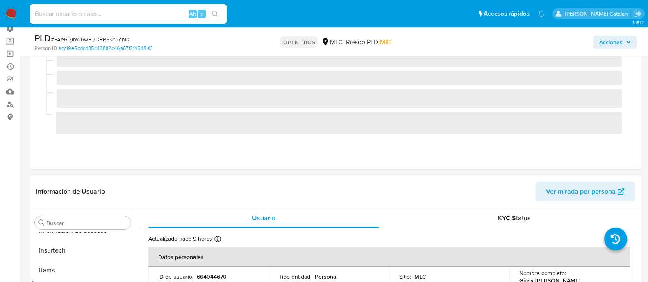
scroll to position [78, 0]
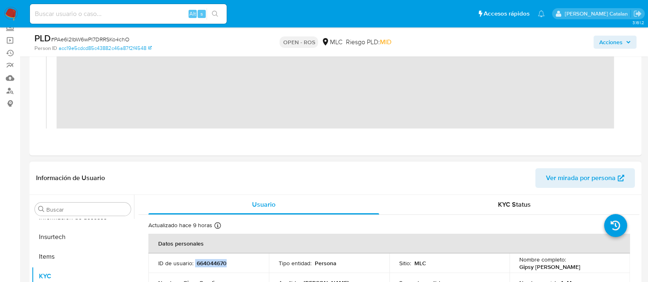
drag, startPoint x: 235, startPoint y: 268, endPoint x: 193, endPoint y: 262, distance: 42.5
click at [193, 262] on td "ID de usuario : 664044670" at bounding box center [208, 264] width 120 height 20
copy div "664044670"
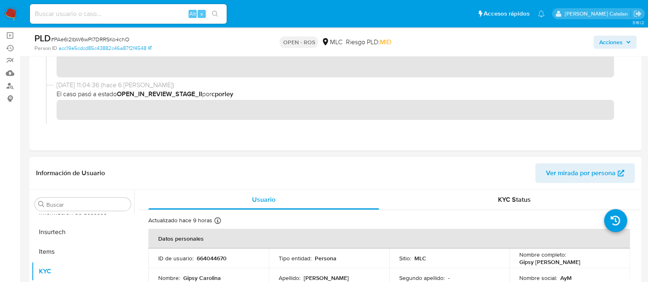
scroll to position [84, 0]
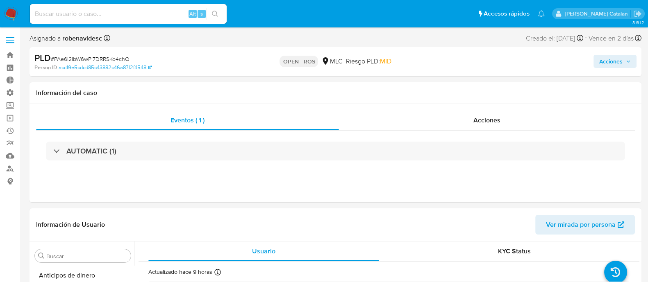
select select "10"
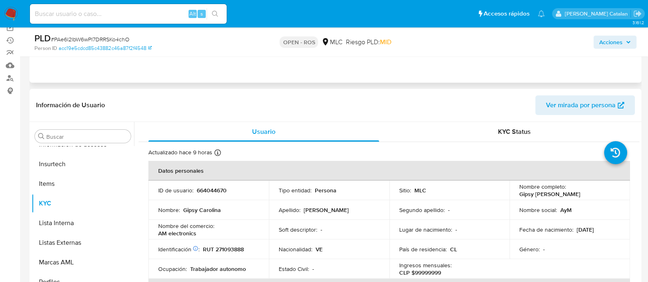
scroll to position [91, 0]
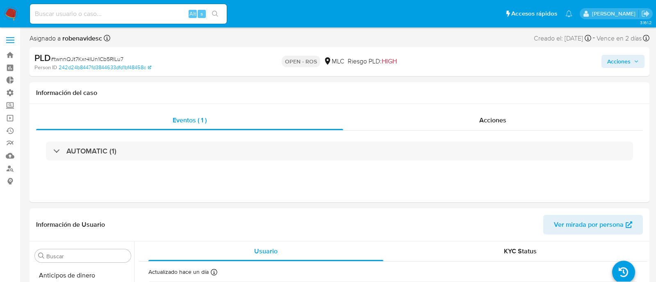
select select "10"
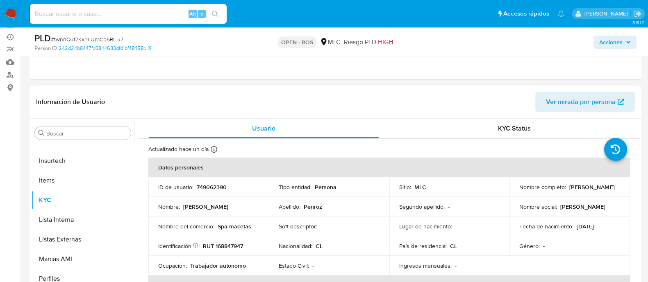
scroll to position [97, 0]
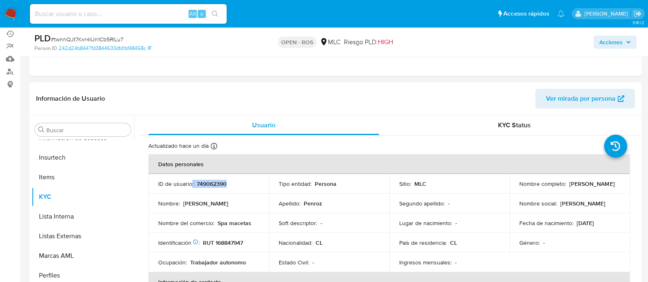
drag, startPoint x: 234, startPoint y: 181, endPoint x: 192, endPoint y: 187, distance: 43.0
click at [192, 187] on div "ID de usuario : 749062390" at bounding box center [208, 183] width 101 height 7
copy div ": 749062390"
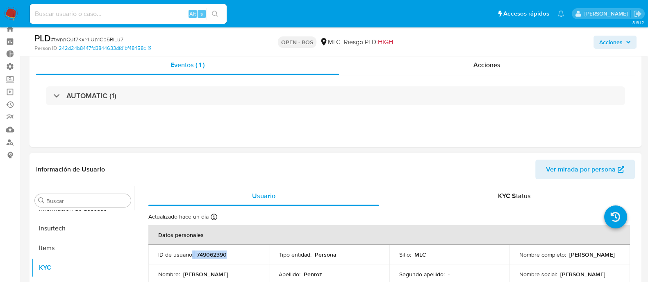
scroll to position [0, 0]
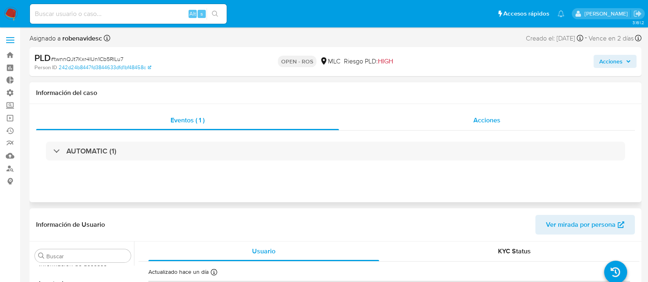
click at [475, 125] on span "Acciones" at bounding box center [486, 120] width 27 height 9
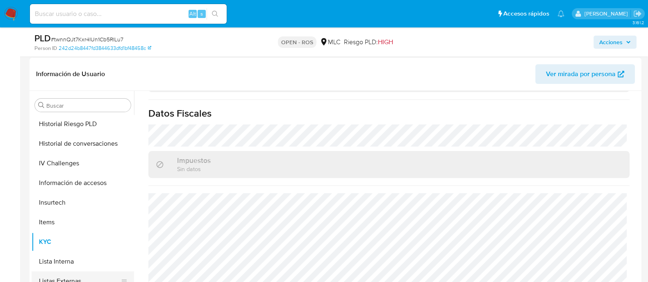
scroll to position [315, 0]
click at [62, 130] on button "Historial Riesgo PLD" at bounding box center [80, 125] width 96 height 20
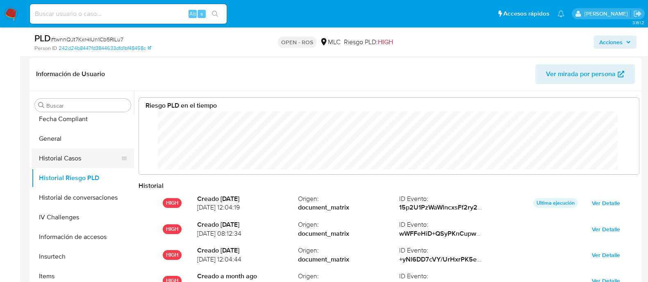
scroll to position [261, 0]
click at [73, 159] on button "Historial Casos" at bounding box center [80, 160] width 96 height 20
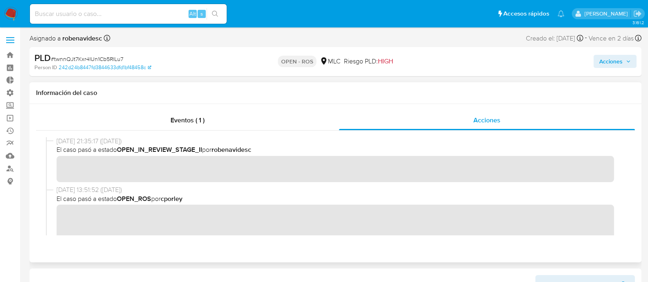
scroll to position [360, 0]
click at [54, 214] on div "30/09/2025 13:51:52 (hace 8 días) El caso pasó a estado OPEN_ROS por cporley" at bounding box center [335, 270] width 579 height 175
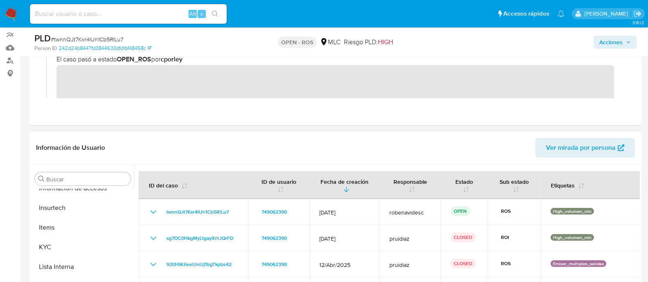
scroll to position [384, 0]
click at [61, 244] on button "KYC" at bounding box center [80, 248] width 96 height 20
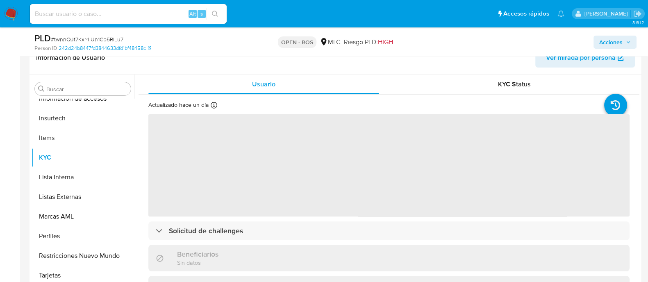
scroll to position [193, 0]
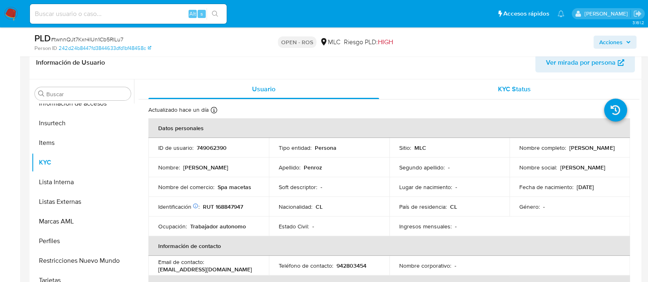
click at [489, 87] on div "KYC Status" at bounding box center [514, 90] width 231 height 20
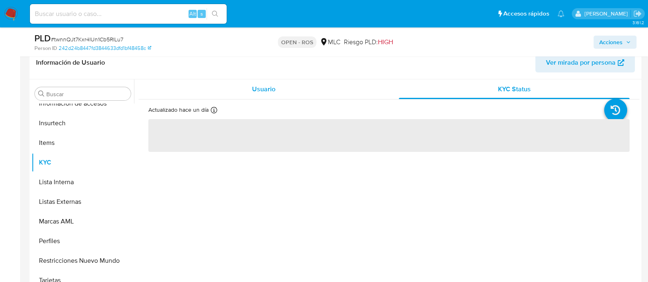
click at [271, 91] on span "Usuario" at bounding box center [263, 88] width 23 height 9
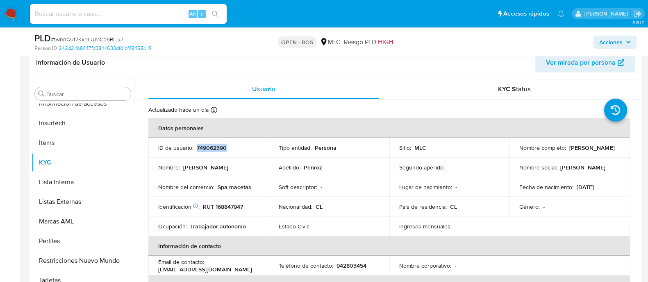
drag, startPoint x: 234, startPoint y: 147, endPoint x: 195, endPoint y: 148, distance: 38.5
click at [195, 148] on div "ID de usuario : 749062390" at bounding box center [208, 147] width 101 height 7
copy p "749062390"
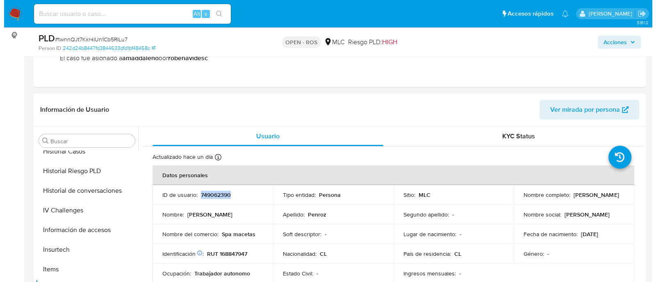
scroll to position [279, 0]
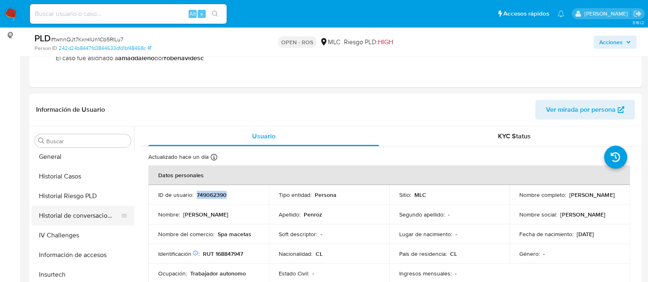
click at [73, 219] on button "Historial de conversaciones" at bounding box center [80, 216] width 96 height 20
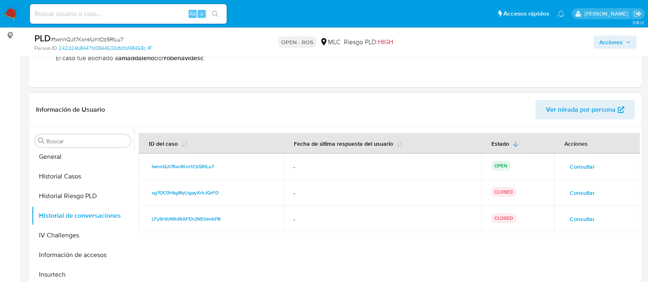
click at [577, 164] on span "Consultar" at bounding box center [582, 166] width 25 height 11
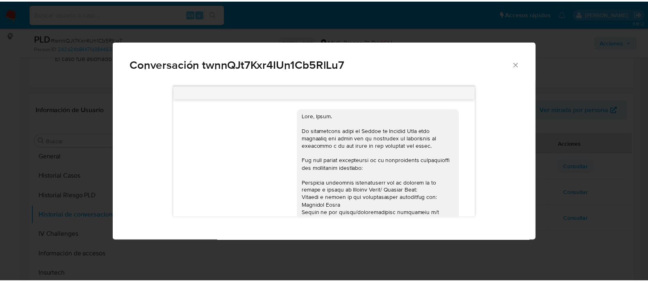
scroll to position [459, 0]
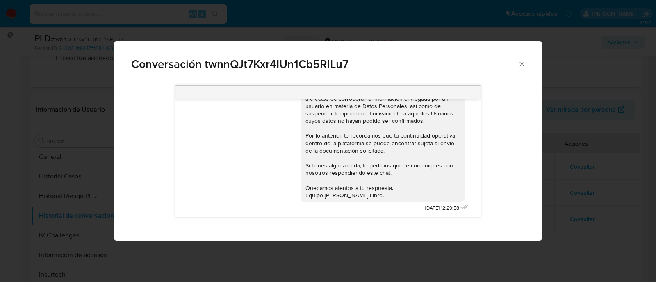
click at [525, 66] on icon "Cerrar" at bounding box center [522, 64] width 8 height 8
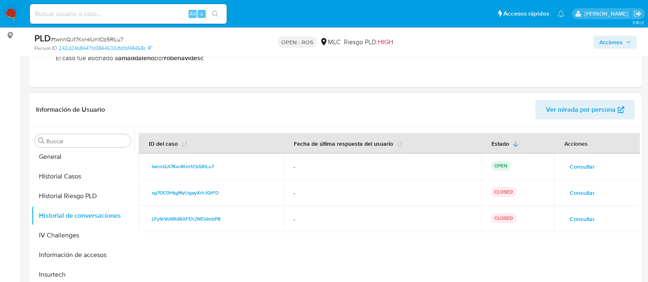
scroll to position [0, 0]
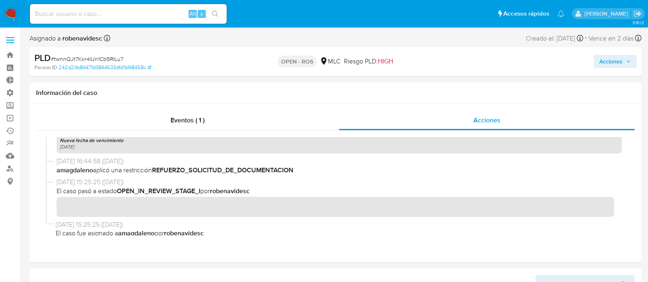
click at [605, 58] on span "Acciones" at bounding box center [610, 61] width 23 height 13
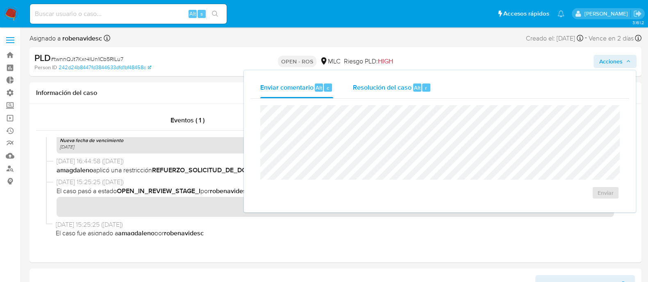
click at [414, 89] on span "Alt" at bounding box center [417, 88] width 7 height 8
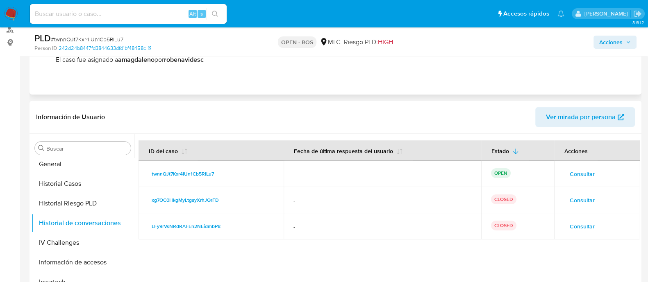
scroll to position [150, 0]
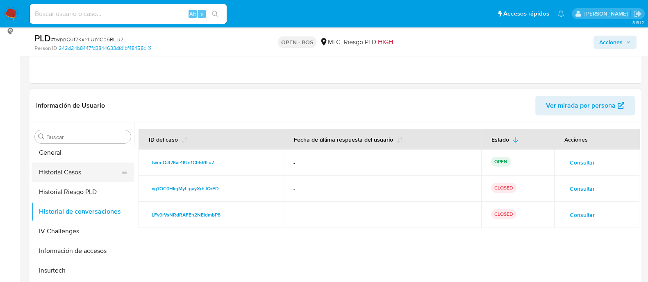
click at [72, 164] on button "Historial Casos" at bounding box center [80, 173] width 96 height 20
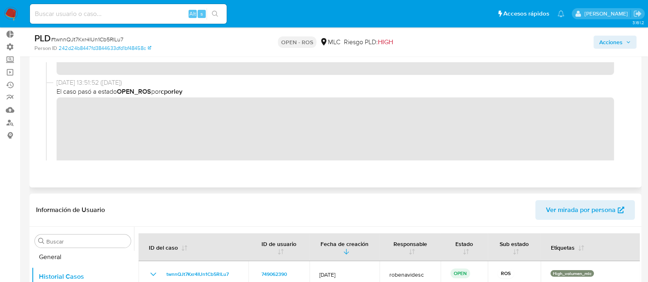
scroll to position [342, 0]
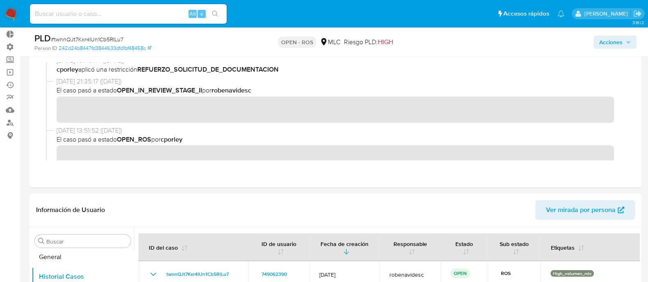
click at [602, 39] on span "Acciones" at bounding box center [610, 42] width 23 height 13
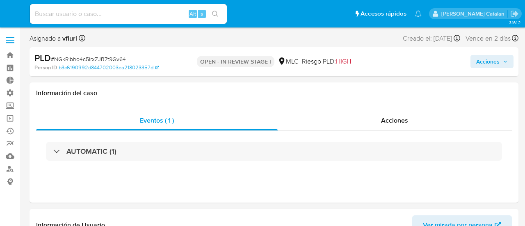
select select "10"
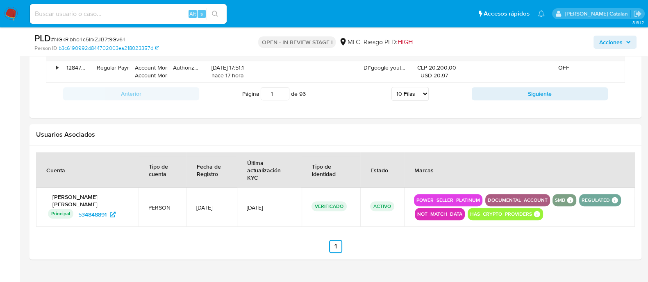
scroll to position [964, 0]
